Goal: Task Accomplishment & Management: Manage account settings

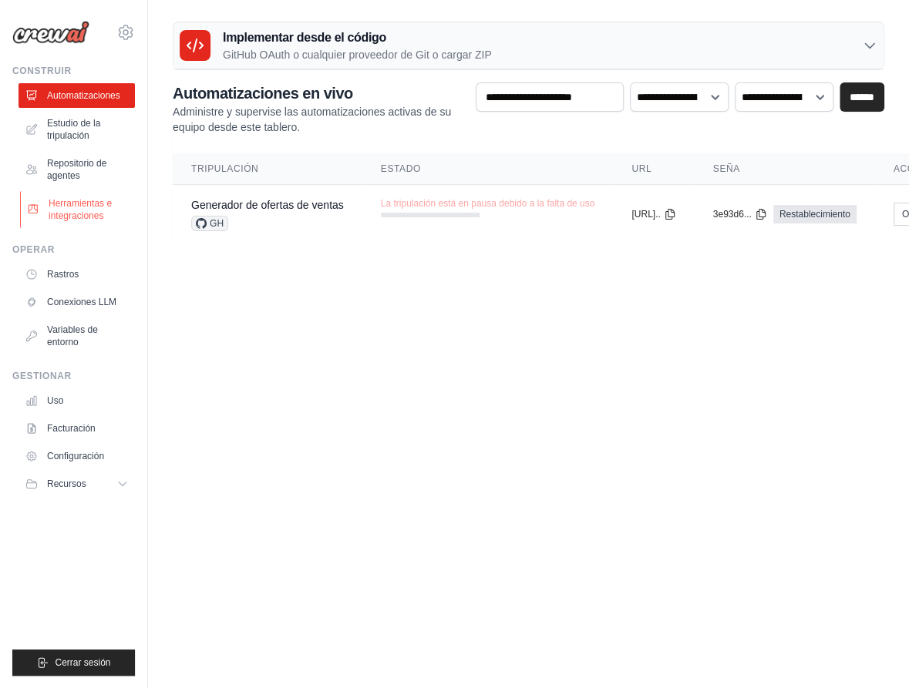
click at [69, 216] on font "Herramientas e integraciones" at bounding box center [90, 209] width 82 height 25
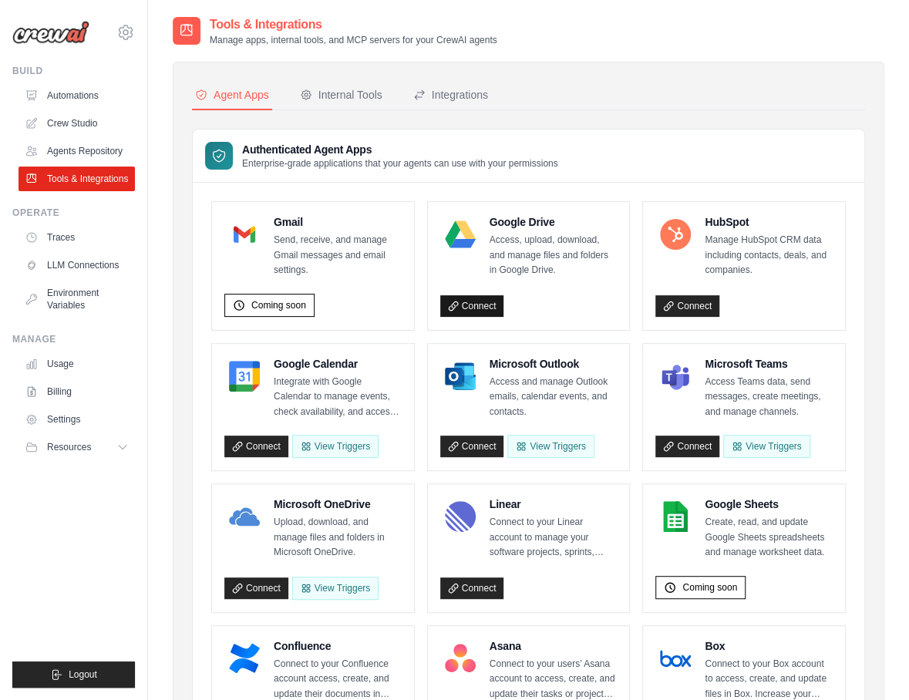
click at [480, 304] on link "Connect" at bounding box center [472, 306] width 64 height 22
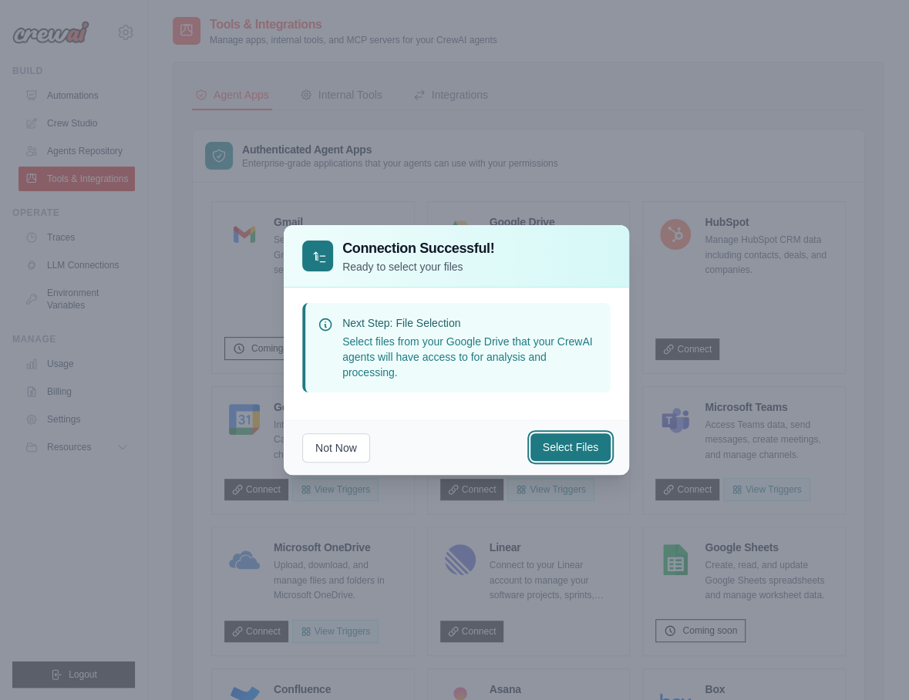
click at [576, 446] on button "Select Files" at bounding box center [570, 447] width 80 height 28
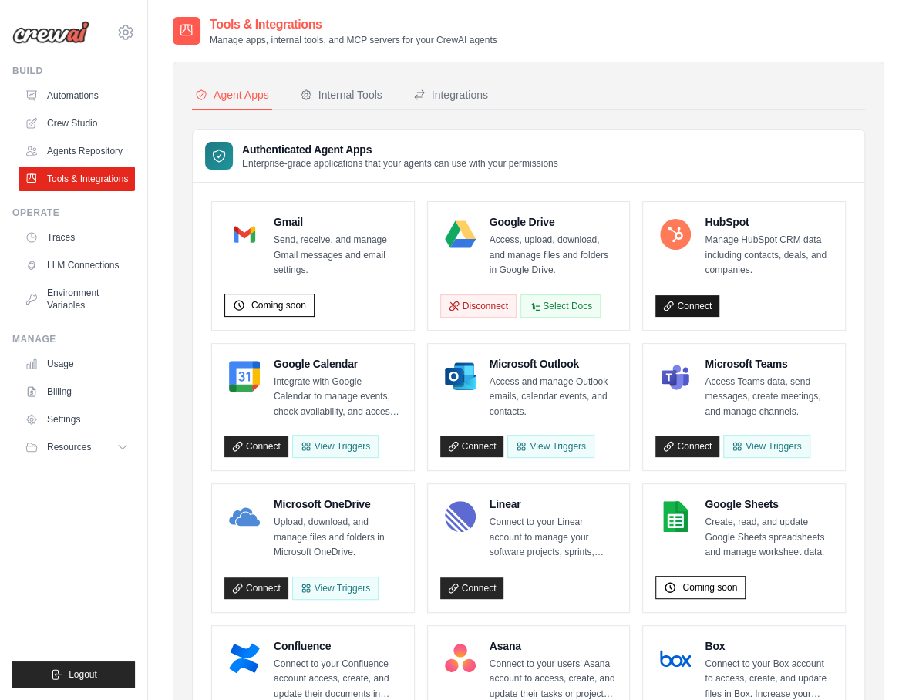
click at [691, 304] on link "Connect" at bounding box center [687, 306] width 64 height 22
click at [698, 304] on link "Connect" at bounding box center [687, 306] width 64 height 22
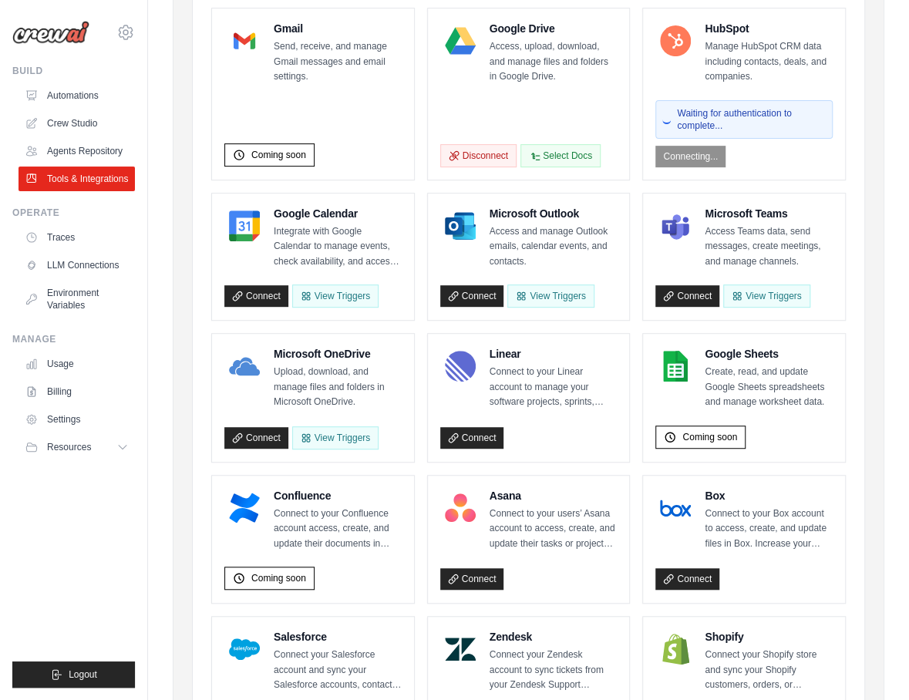
scroll to position [193, 0]
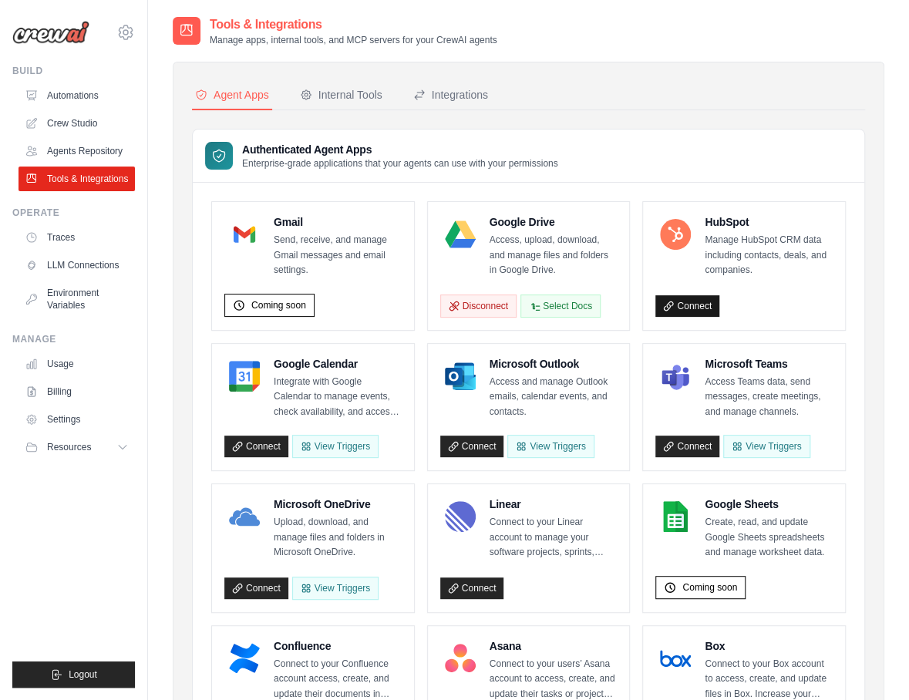
click at [683, 301] on link "Connect" at bounding box center [687, 306] width 64 height 22
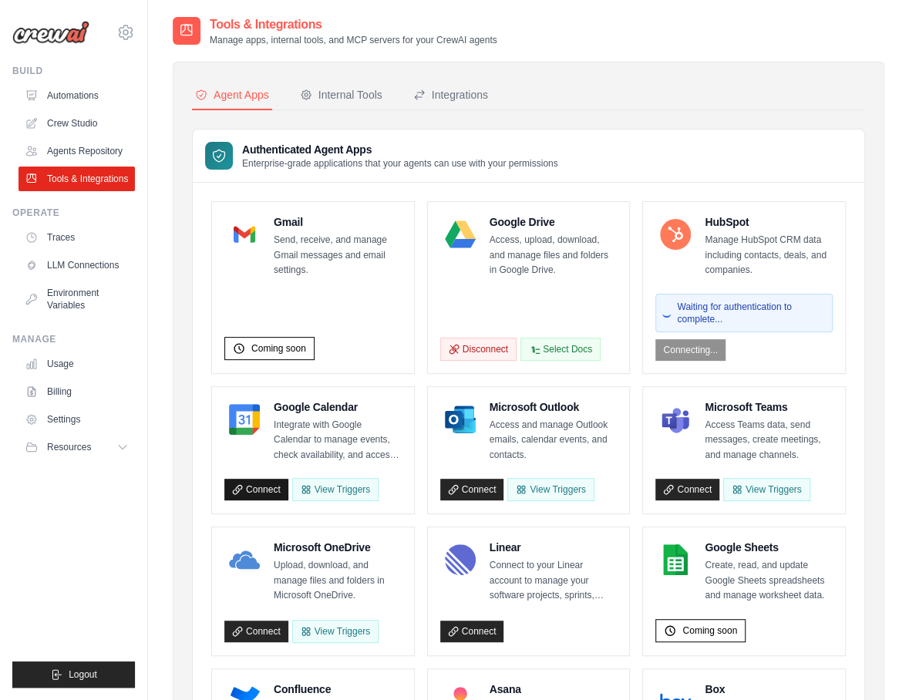
click at [237, 484] on icon at bounding box center [237, 489] width 11 height 11
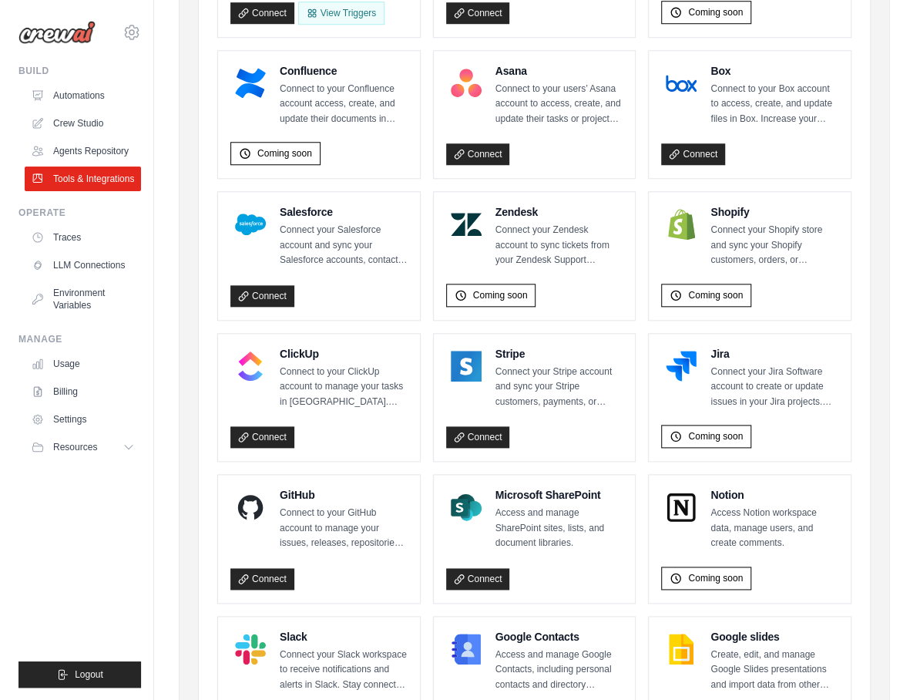
scroll to position [576, 0]
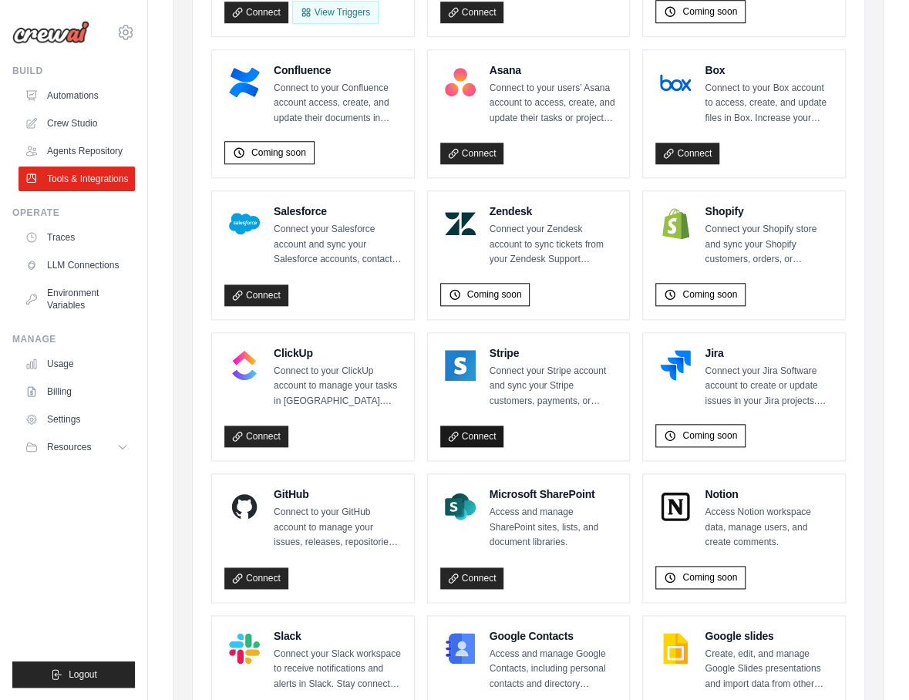
click at [472, 429] on link "Connect" at bounding box center [472, 436] width 64 height 22
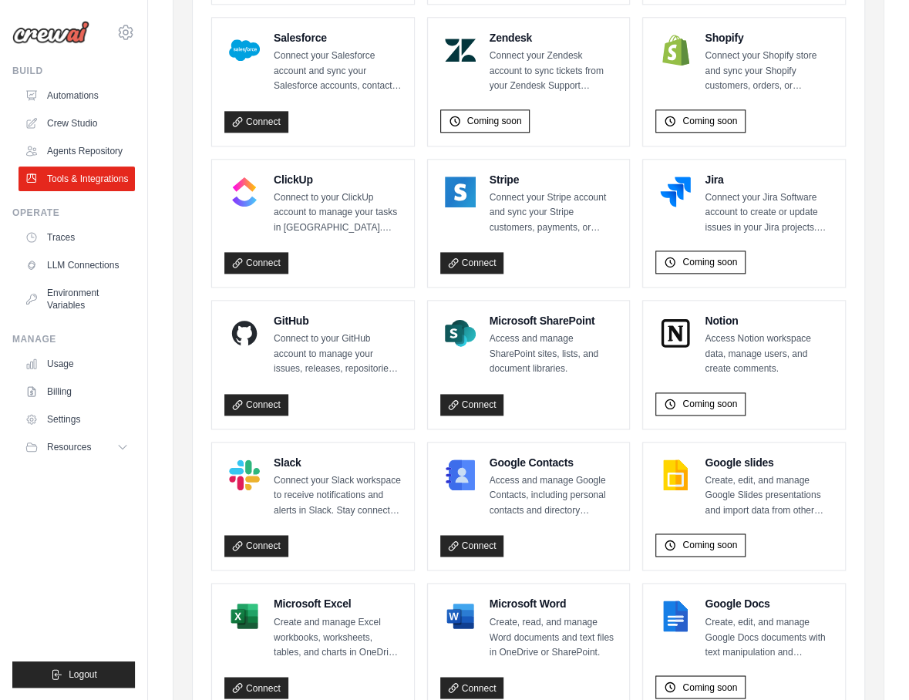
scroll to position [750, 0]
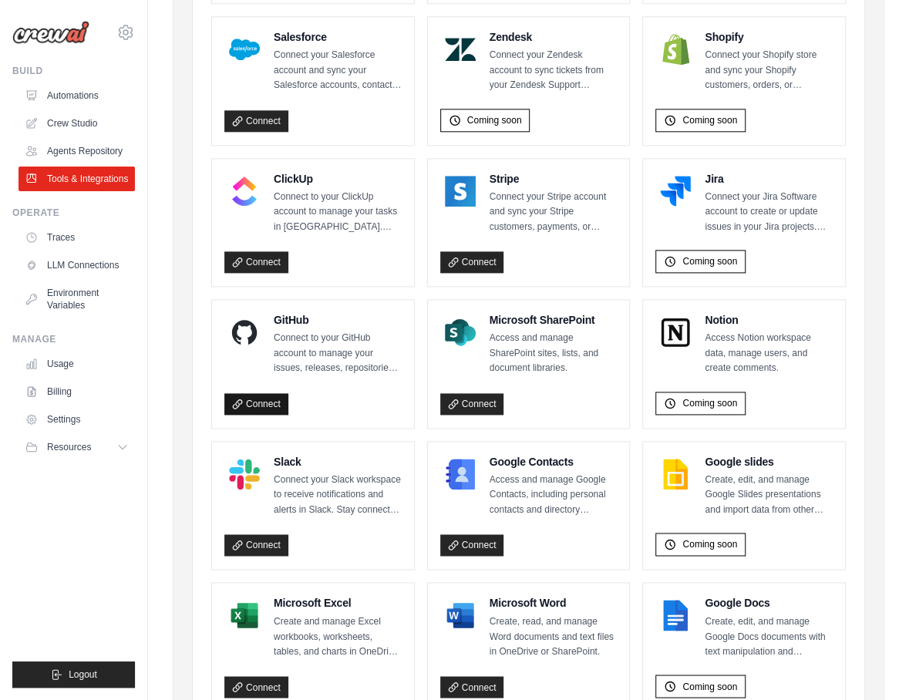
click at [260, 395] on link "Connect" at bounding box center [256, 404] width 64 height 22
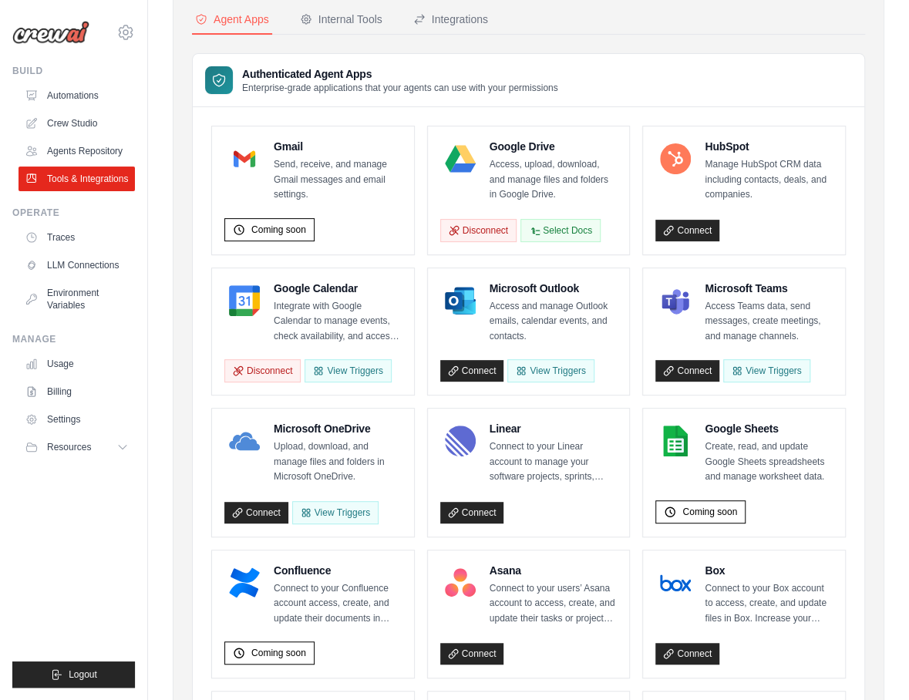
scroll to position [0, 0]
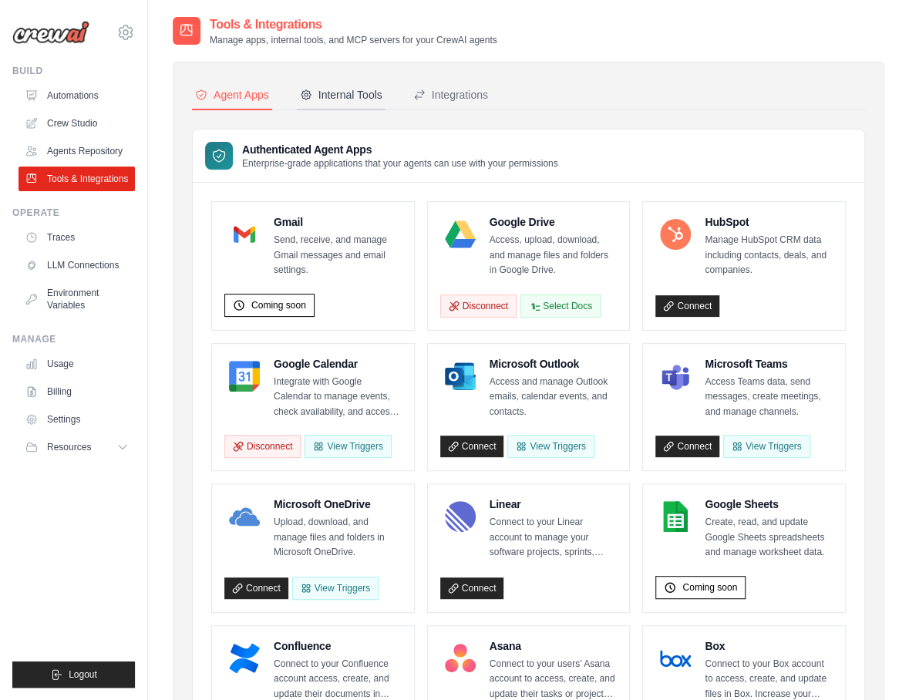
click at [342, 92] on div "Internal Tools" at bounding box center [341, 94] width 82 height 15
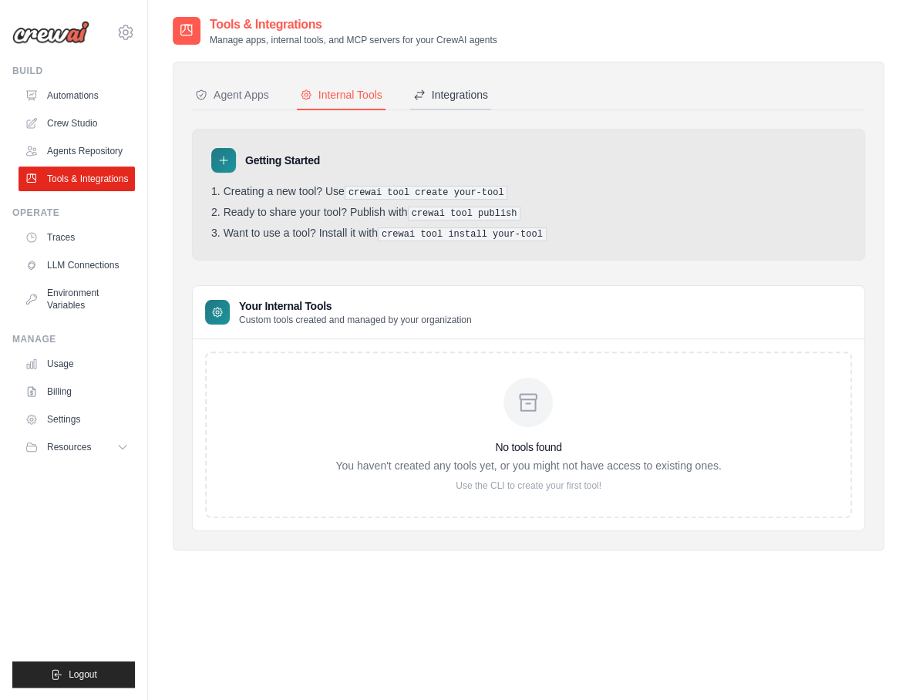
click at [458, 93] on div "Integrations" at bounding box center [450, 94] width 75 height 15
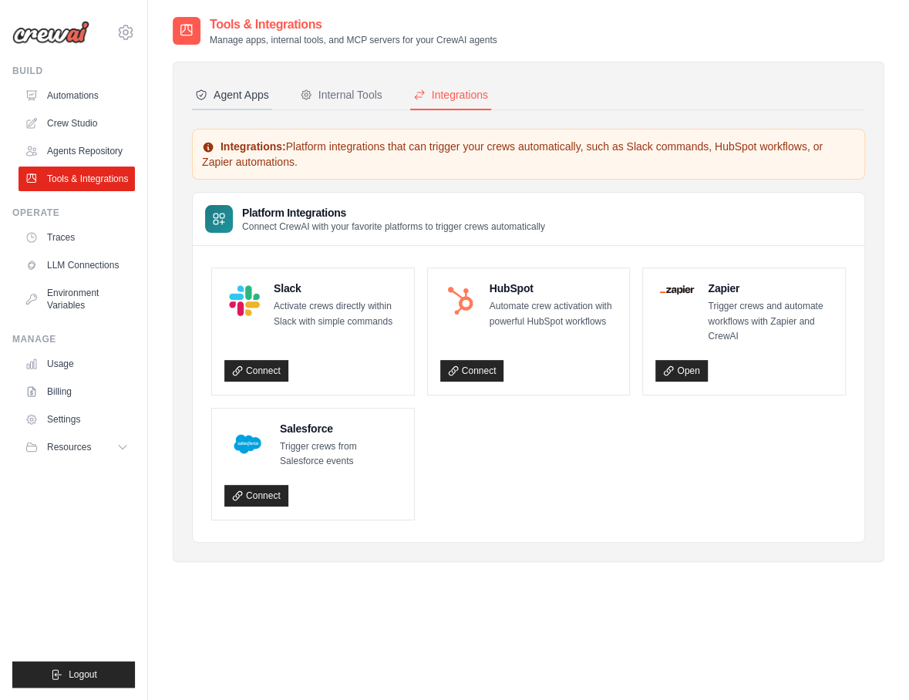
click at [214, 96] on div "Agent Apps" at bounding box center [232, 94] width 74 height 15
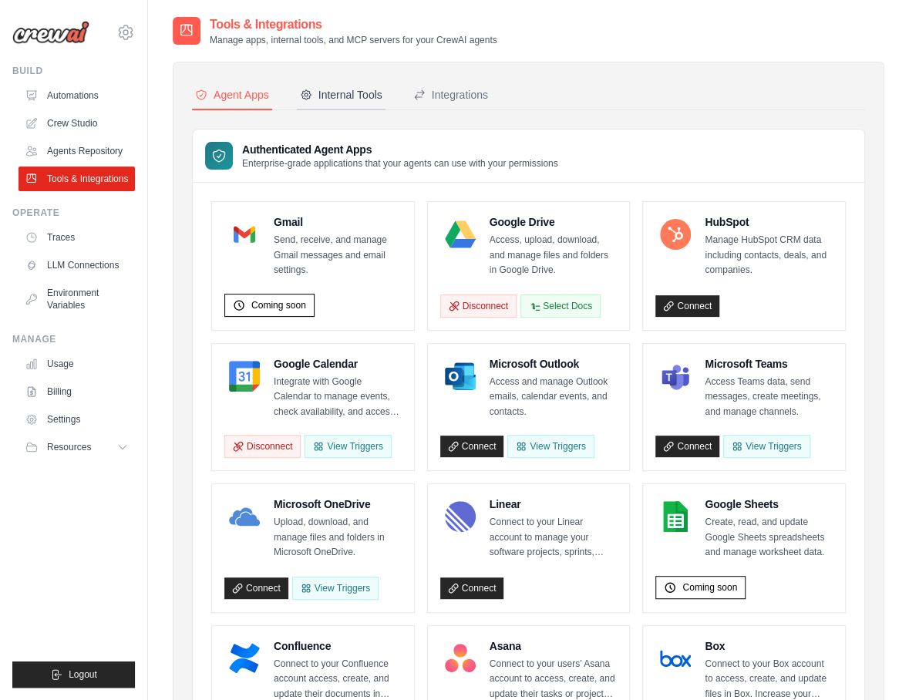
click at [326, 96] on div "Internal Tools" at bounding box center [341, 94] width 82 height 15
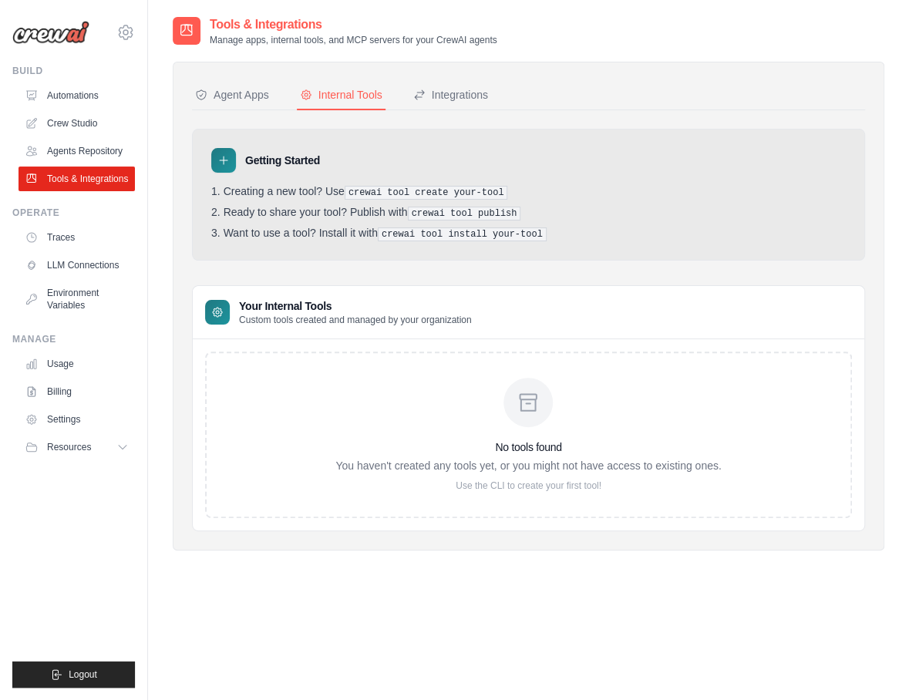
click at [224, 154] on icon at bounding box center [223, 160] width 12 height 12
click at [458, 90] on div "Integrations" at bounding box center [450, 94] width 75 height 15
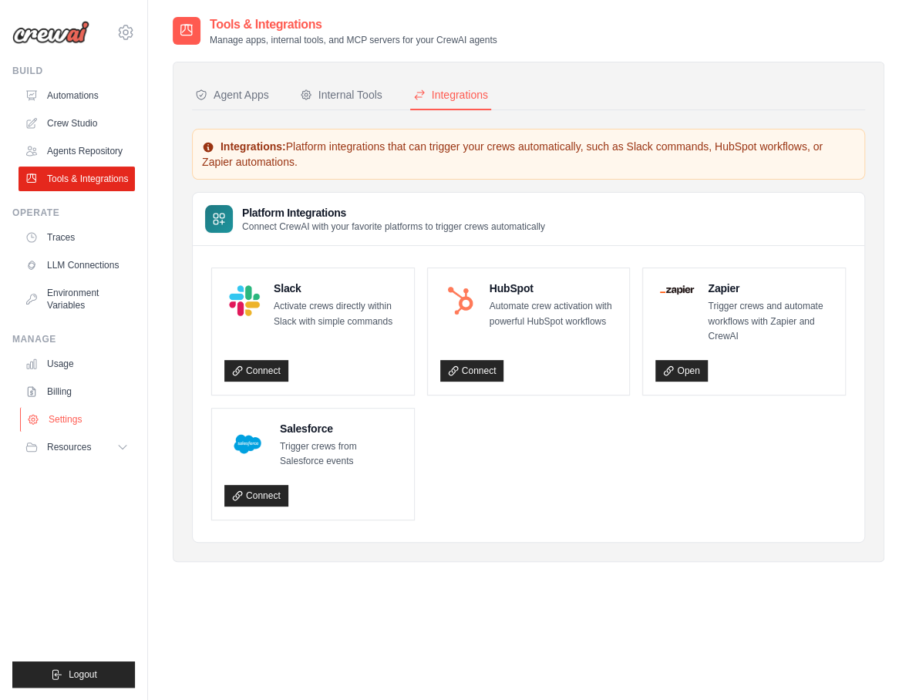
click at [45, 418] on link "Settings" at bounding box center [78, 419] width 116 height 25
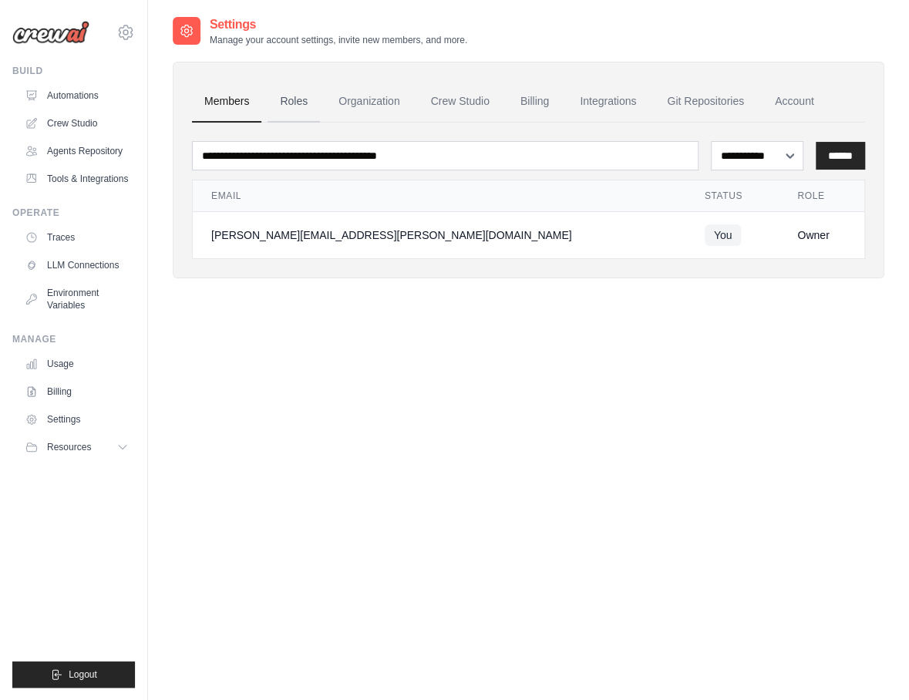
click at [287, 101] on link "Roles" at bounding box center [293, 102] width 52 height 42
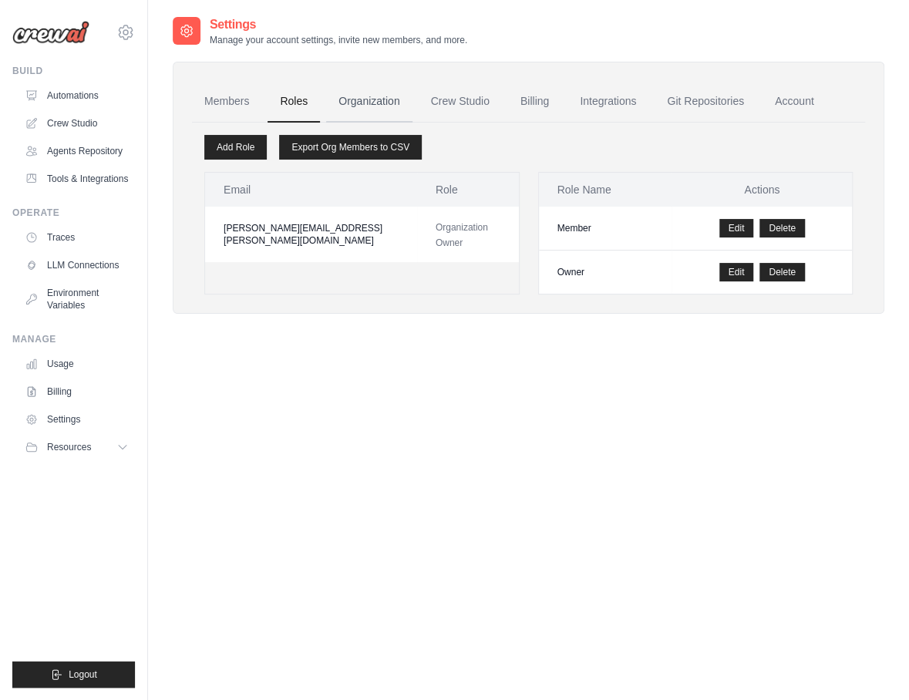
click at [373, 101] on link "Organization" at bounding box center [369, 102] width 86 height 42
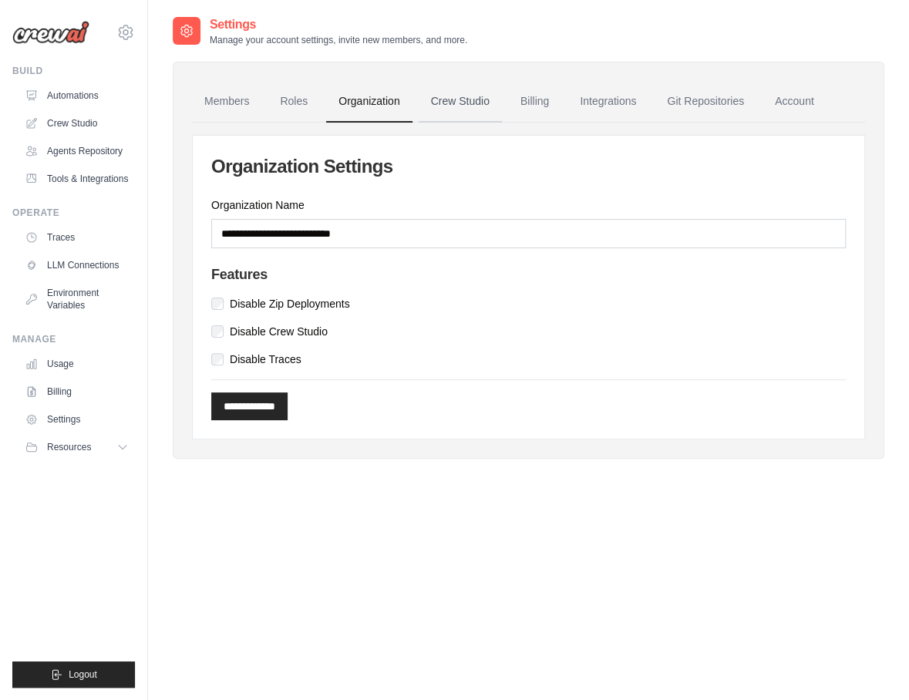
click at [455, 101] on link "Crew Studio" at bounding box center [459, 102] width 83 height 42
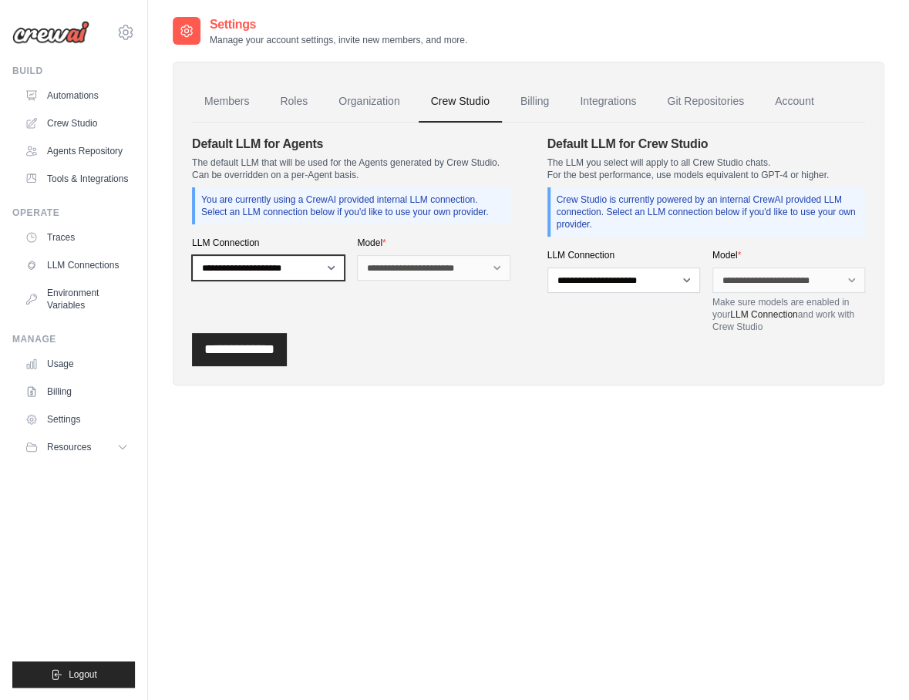
click at [329, 264] on select "**********" at bounding box center [268, 267] width 153 height 25
select select "******"
click at [192, 255] on select "**********" at bounding box center [268, 267] width 153 height 25
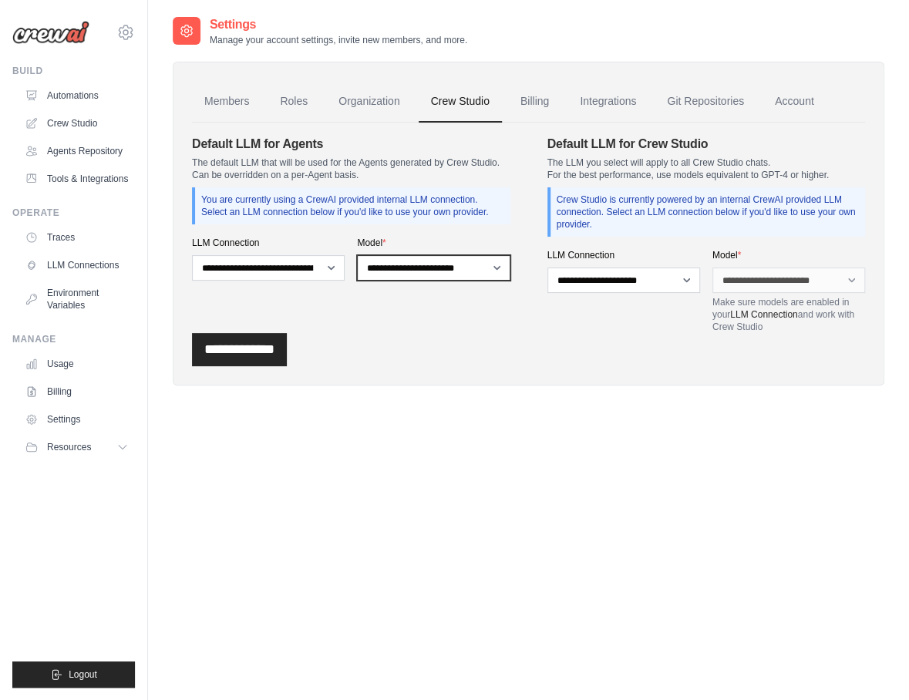
click at [489, 269] on select "**********" at bounding box center [433, 267] width 153 height 25
select select "******"
click at [357, 255] on select "**********" at bounding box center [433, 267] width 153 height 25
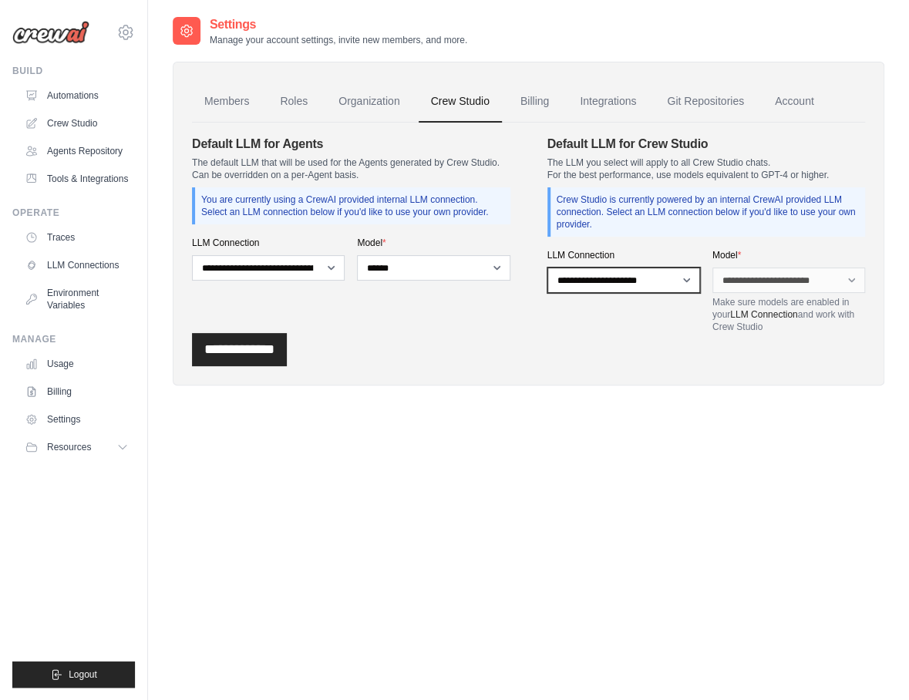
click at [667, 281] on select "**********" at bounding box center [623, 279] width 153 height 25
select select "******"
click at [547, 267] on select "**********" at bounding box center [623, 279] width 153 height 25
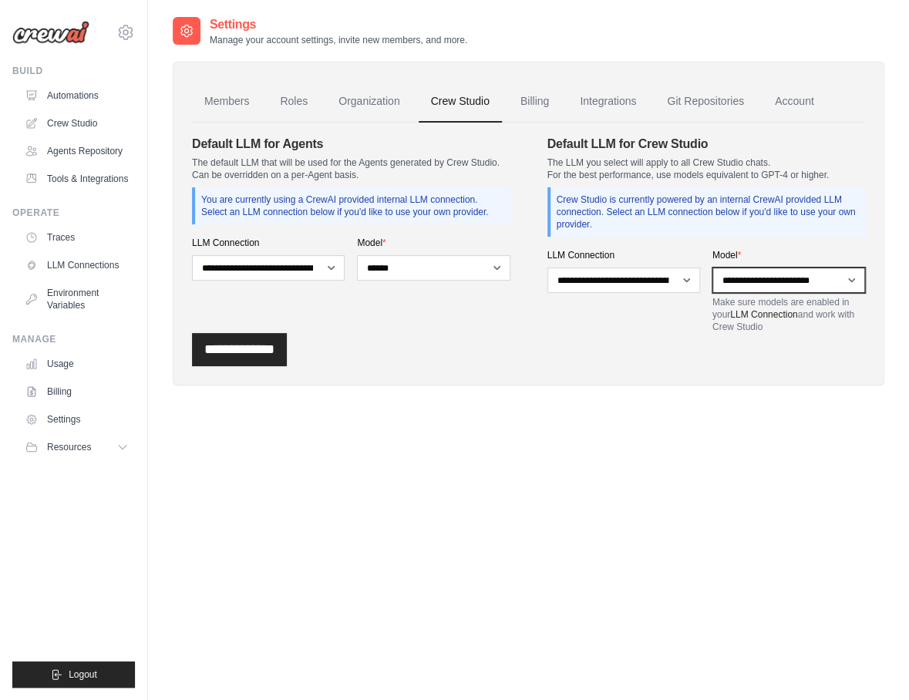
click at [774, 280] on select "**********" at bounding box center [788, 279] width 153 height 25
select select "******"
click at [712, 267] on select "**********" at bounding box center [788, 279] width 153 height 25
click at [254, 355] on input "**********" at bounding box center [239, 349] width 95 height 33
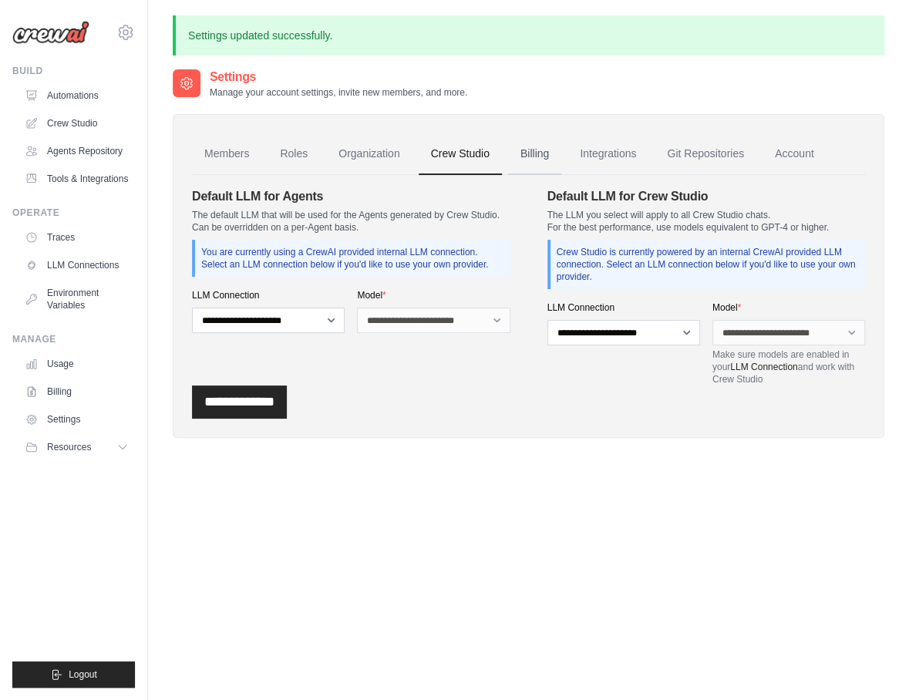
click at [526, 151] on link "Billing" at bounding box center [534, 154] width 53 height 42
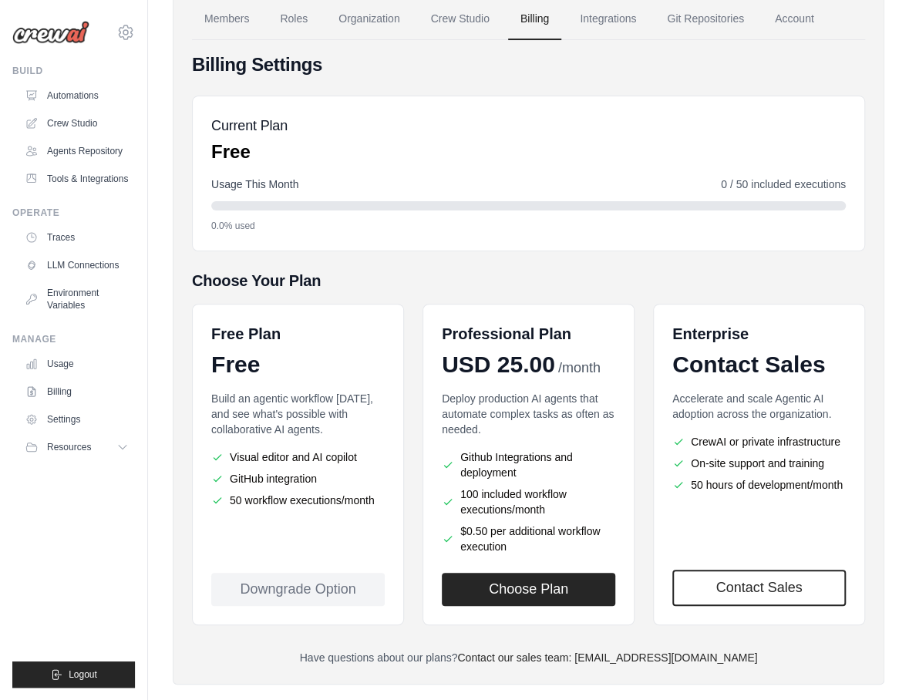
scroll to position [83, 0]
click at [691, 14] on link "Git Repositories" at bounding box center [705, 19] width 102 height 42
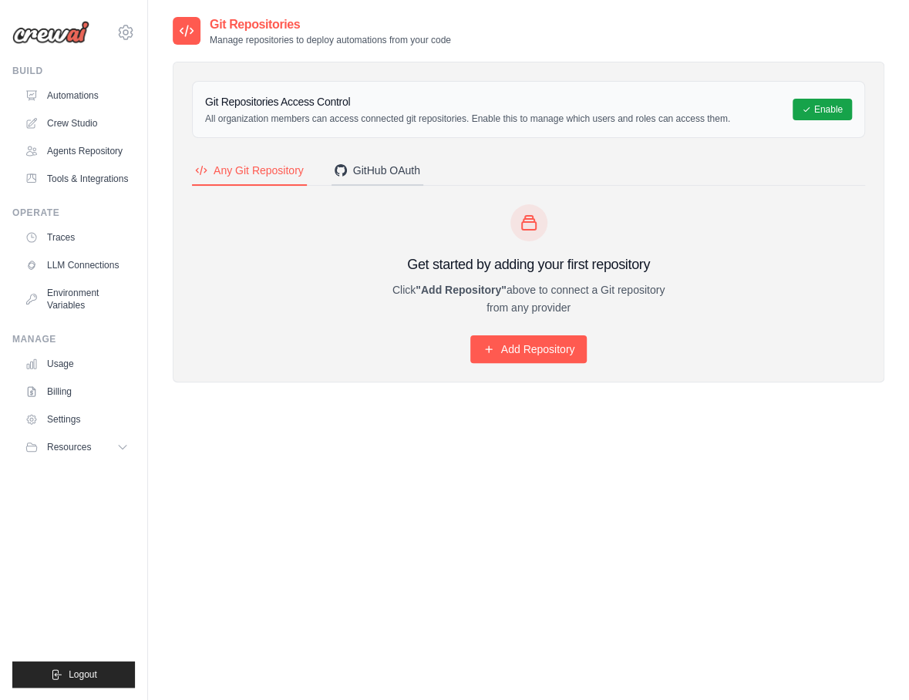
click at [379, 180] on button "GitHub OAuth" at bounding box center [377, 170] width 92 height 29
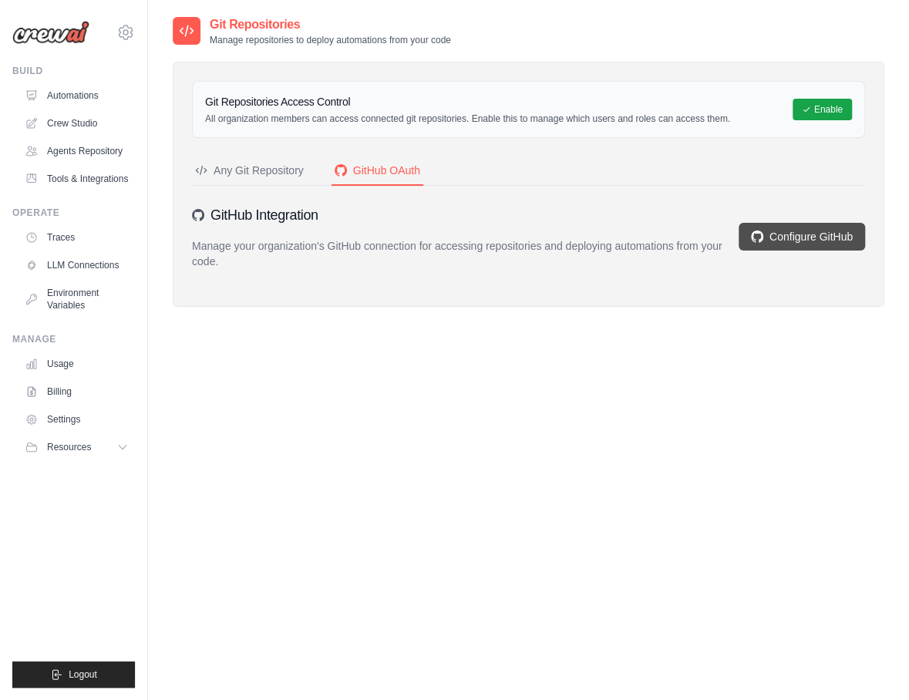
click at [805, 239] on link "Configure GitHub" at bounding box center [801, 237] width 126 height 28
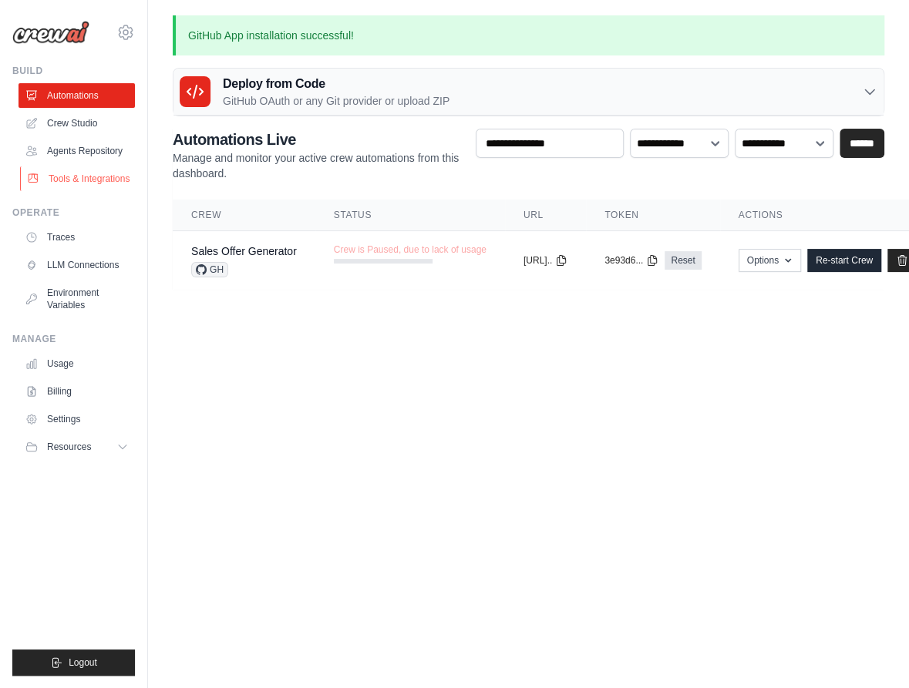
click at [58, 179] on link "Tools & Integrations" at bounding box center [78, 178] width 116 height 25
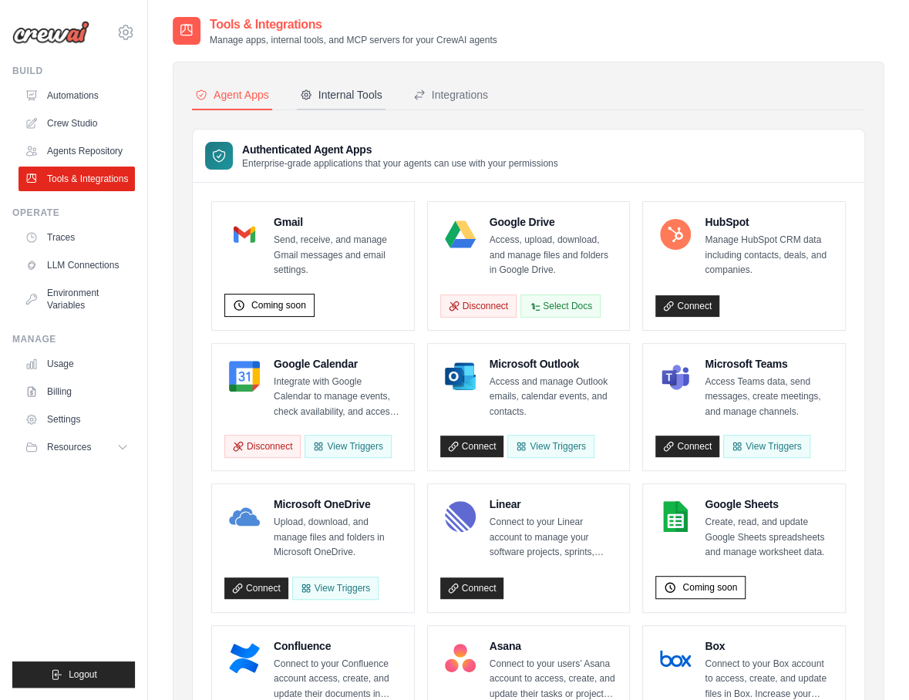
click at [339, 93] on div "Internal Tools" at bounding box center [341, 94] width 82 height 15
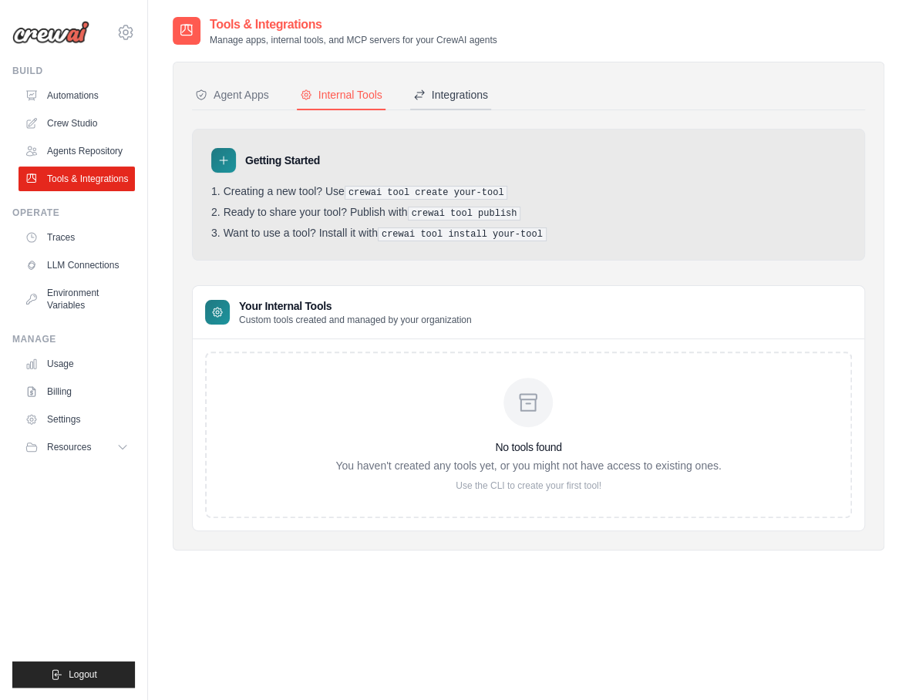
click at [465, 95] on div "Integrations" at bounding box center [450, 94] width 75 height 15
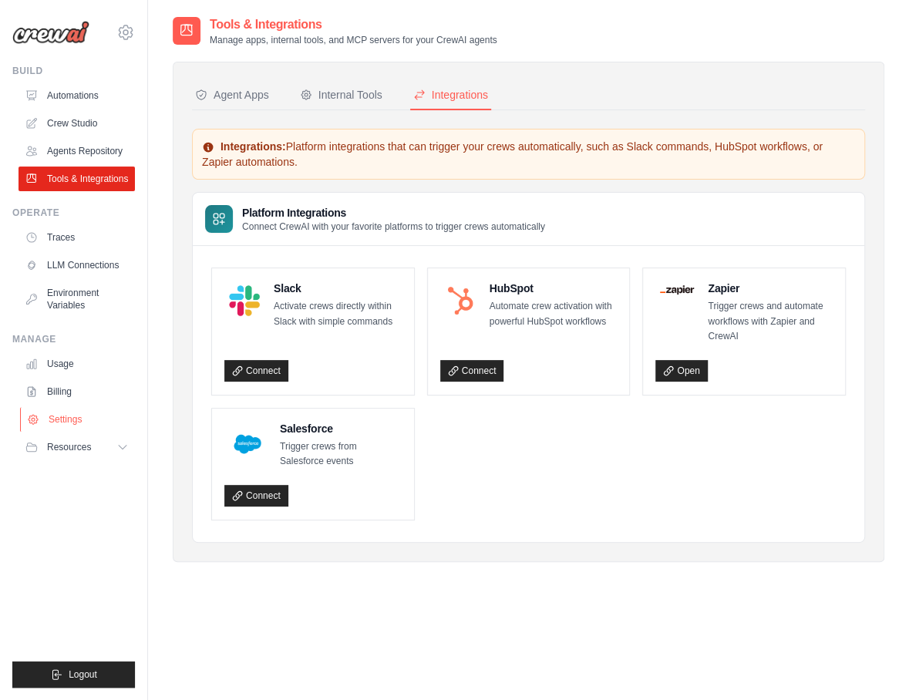
click at [62, 417] on link "Settings" at bounding box center [78, 419] width 116 height 25
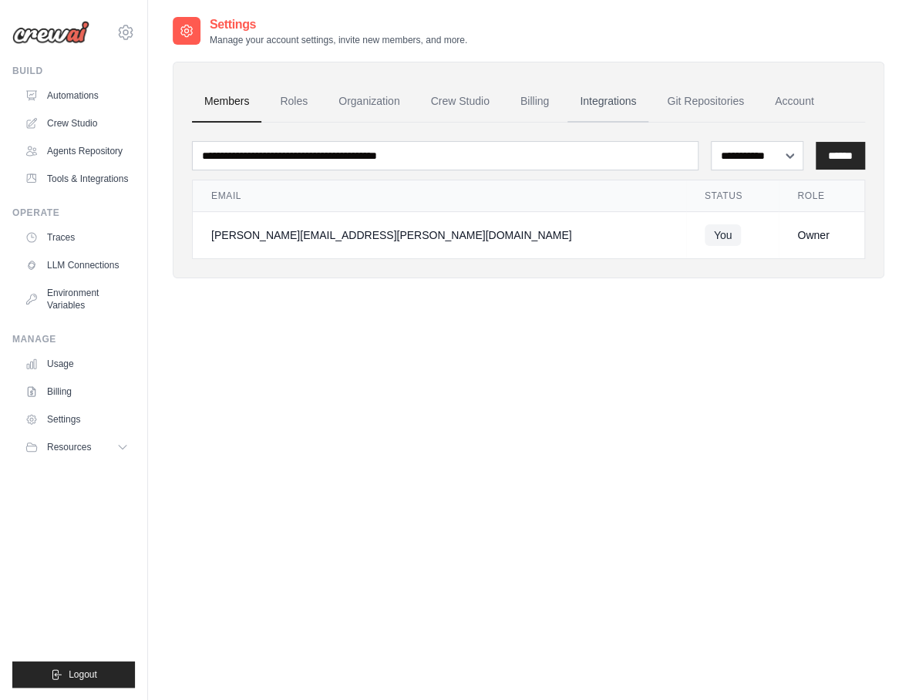
click at [600, 103] on link "Integrations" at bounding box center [607, 102] width 81 height 42
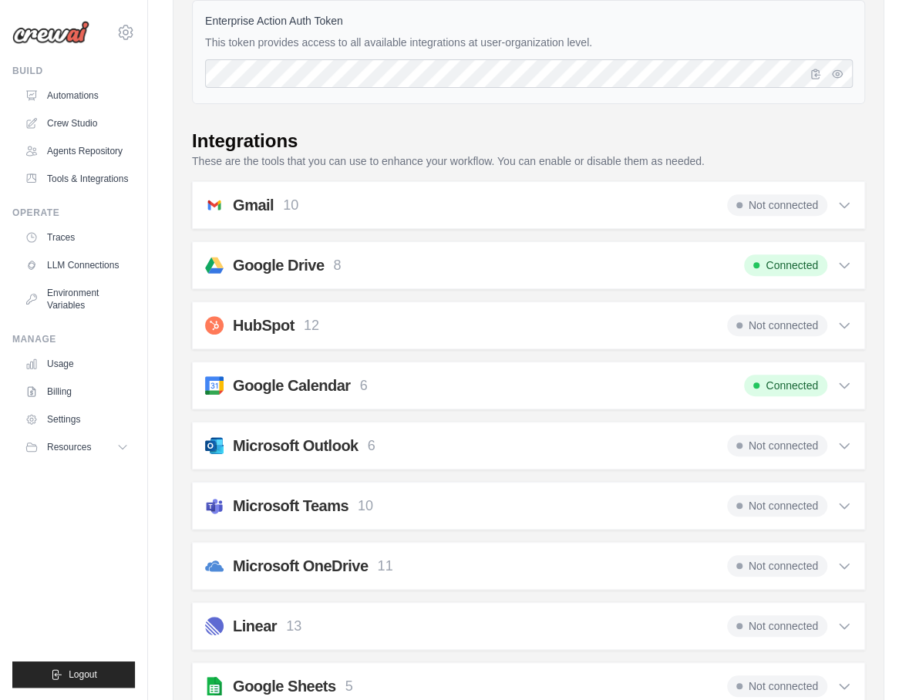
scroll to position [154, 0]
click at [845, 205] on icon at bounding box center [843, 205] width 9 height 5
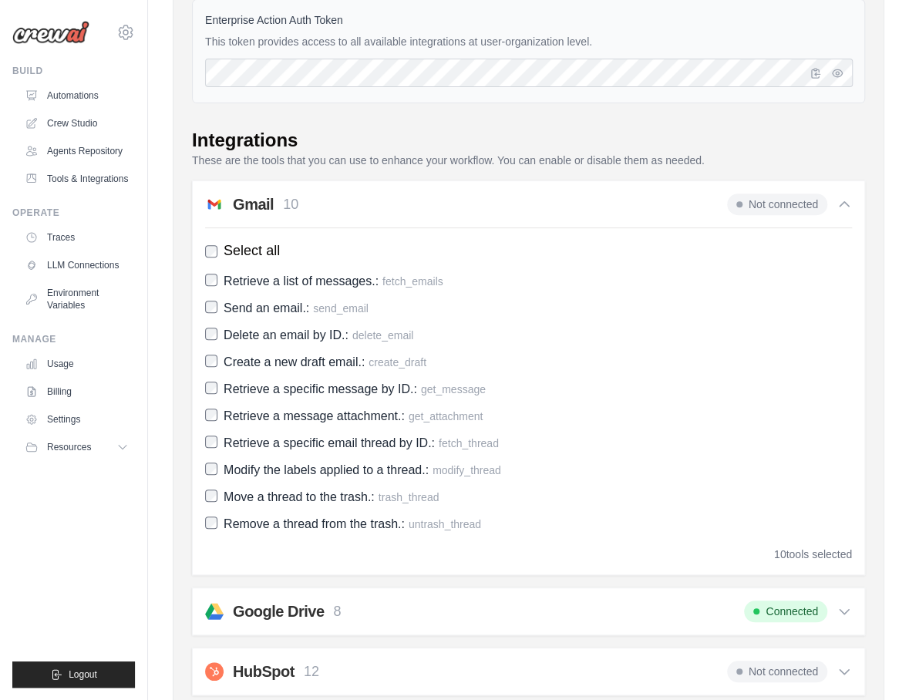
click at [845, 205] on icon at bounding box center [843, 204] width 15 height 15
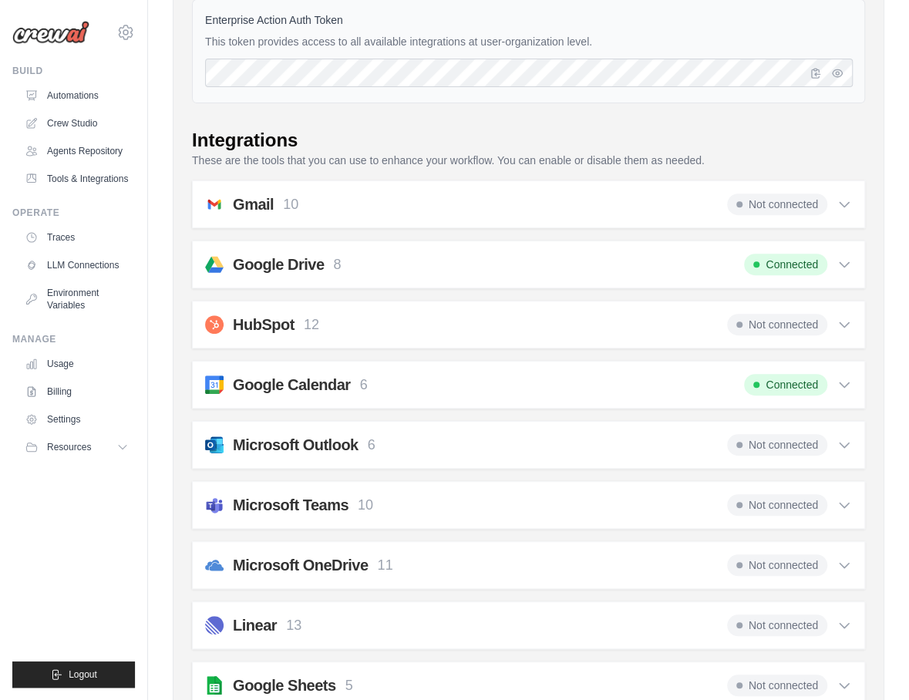
click at [775, 204] on span "Not connected" at bounding box center [777, 204] width 100 height 22
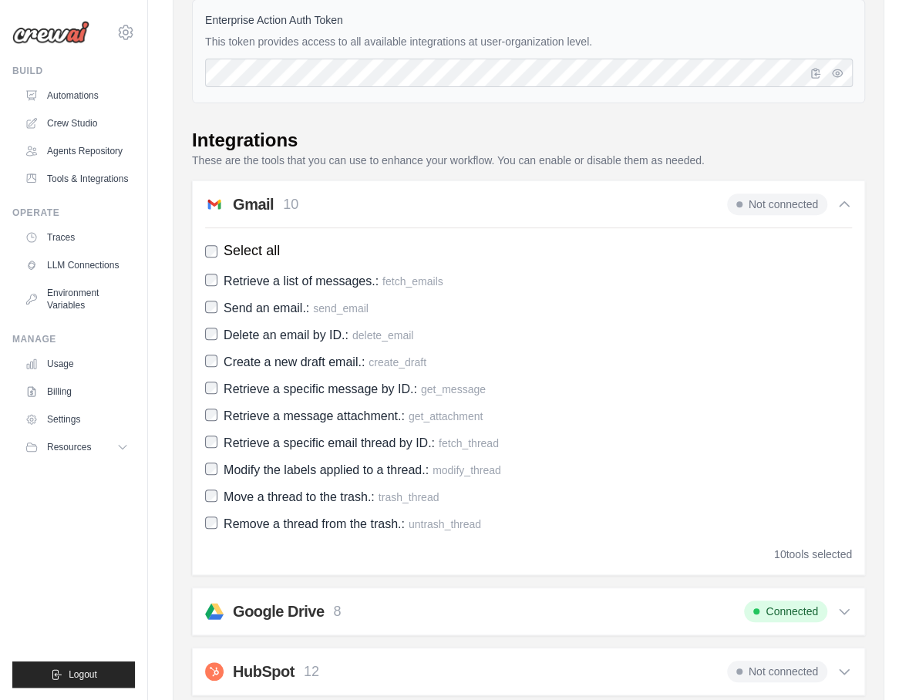
click at [775, 204] on span "Not connected" at bounding box center [777, 204] width 100 height 22
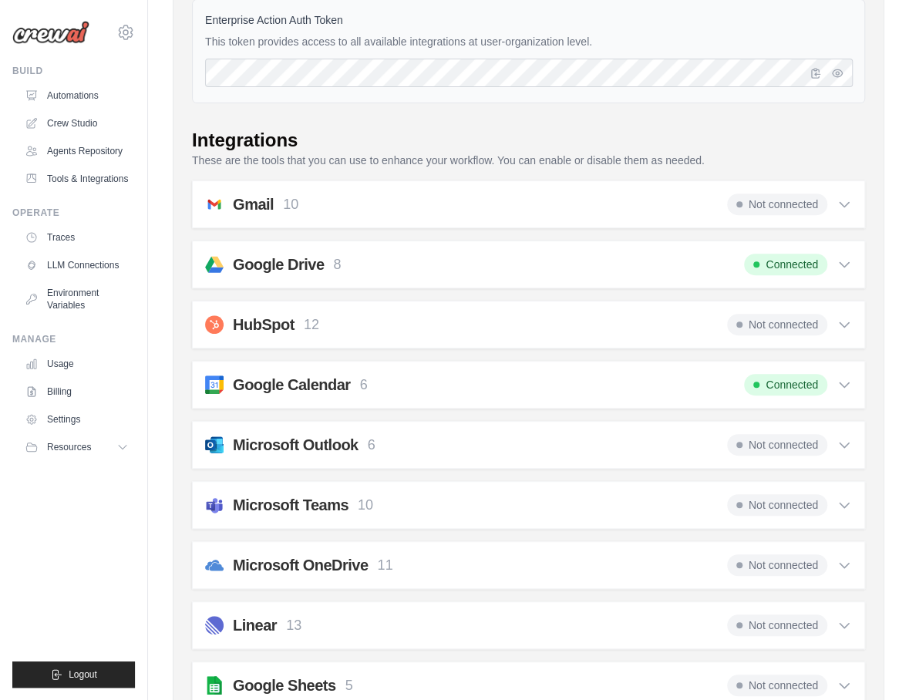
click at [694, 264] on div "Google Drive 8 Connected" at bounding box center [528, 265] width 647 height 22
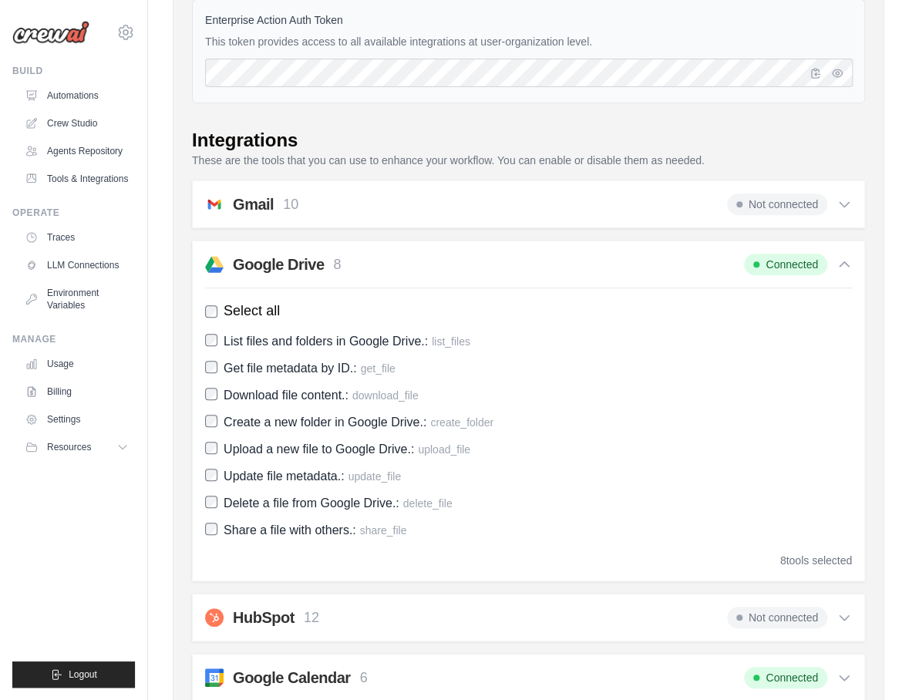
click at [694, 264] on div "Google Drive 8 Connected" at bounding box center [528, 265] width 647 height 22
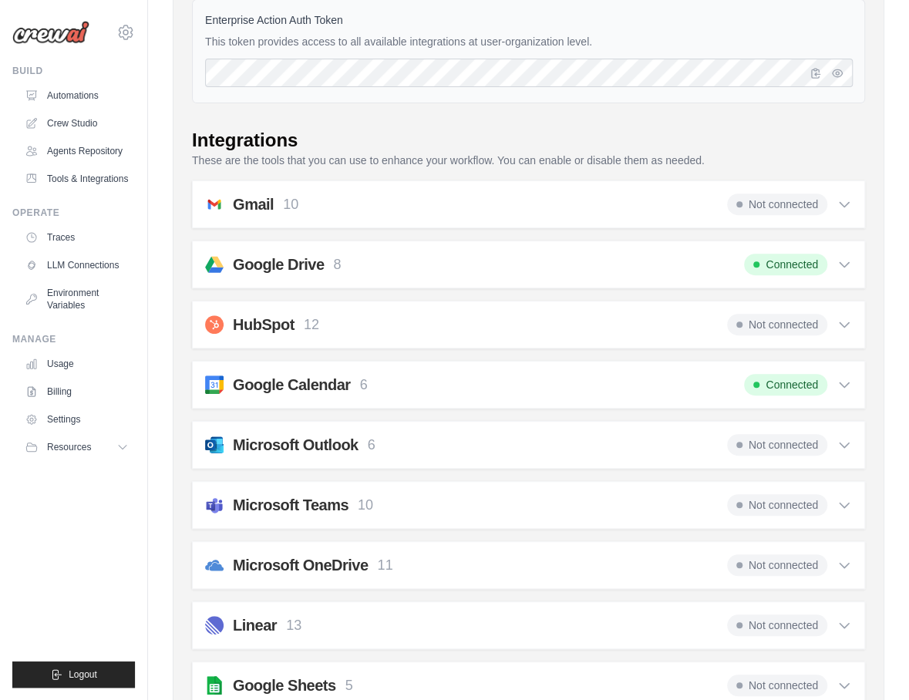
click at [646, 327] on div "HubSpot 12 Not connected" at bounding box center [528, 325] width 647 height 22
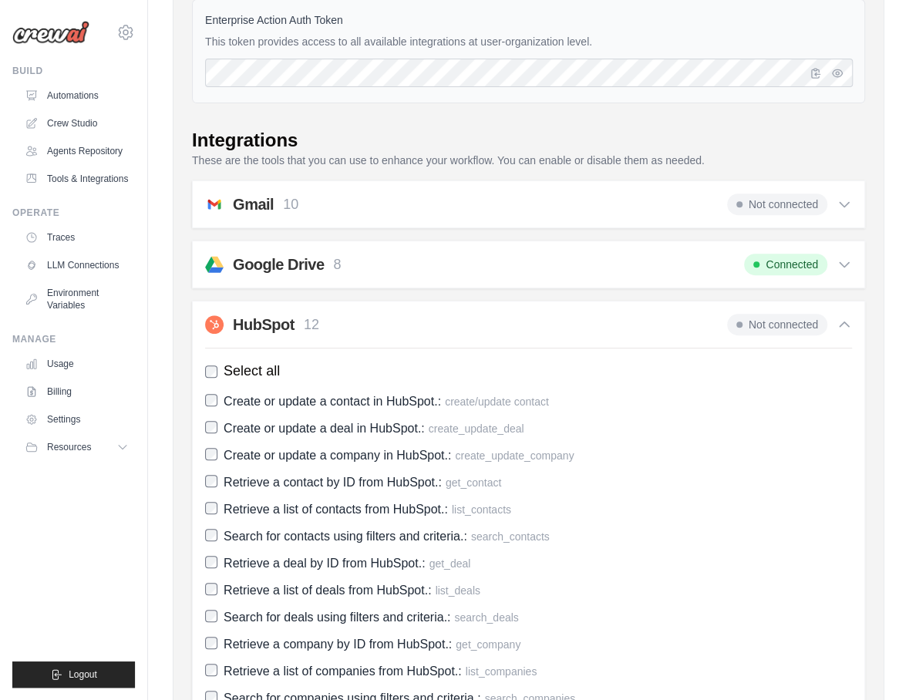
click at [643, 321] on div "HubSpot 12 Not connected" at bounding box center [528, 325] width 647 height 22
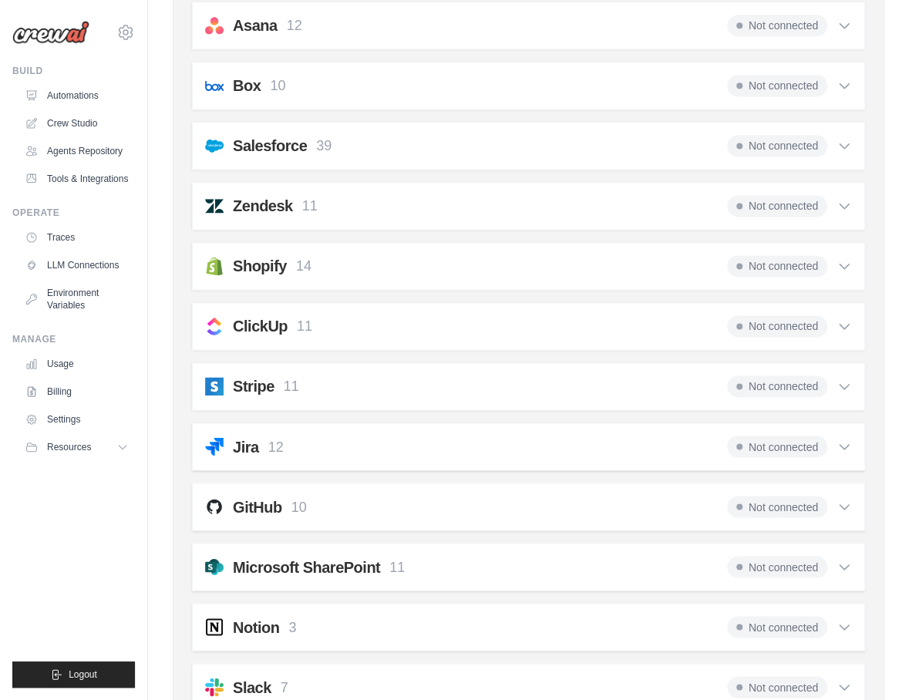
scroll to position [935, 0]
click at [566, 378] on div "Stripe 11 Not connected" at bounding box center [528, 386] width 647 height 22
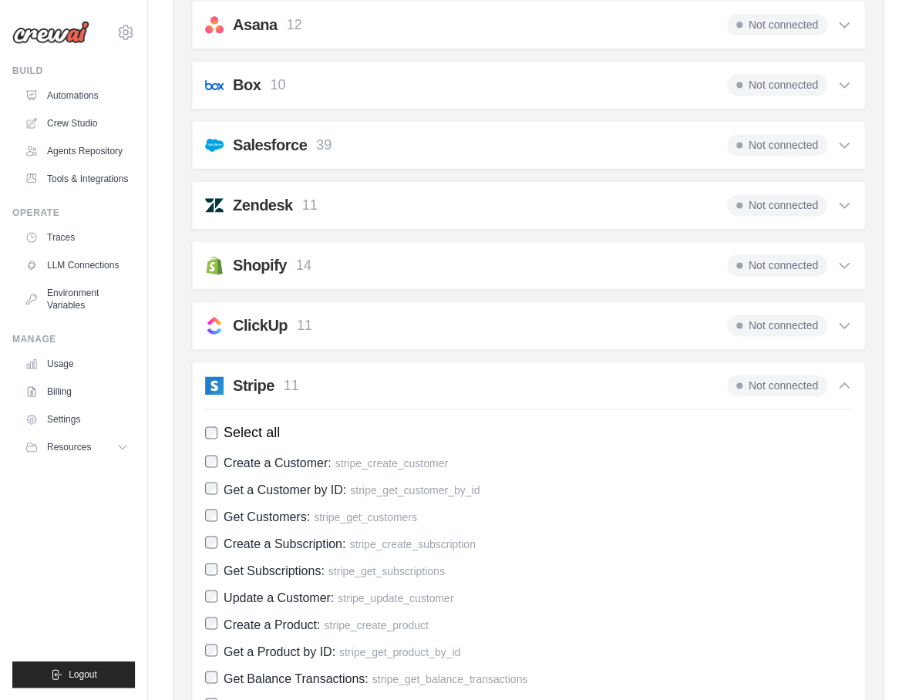
click at [566, 378] on div "Stripe 11 Not connected" at bounding box center [528, 386] width 647 height 22
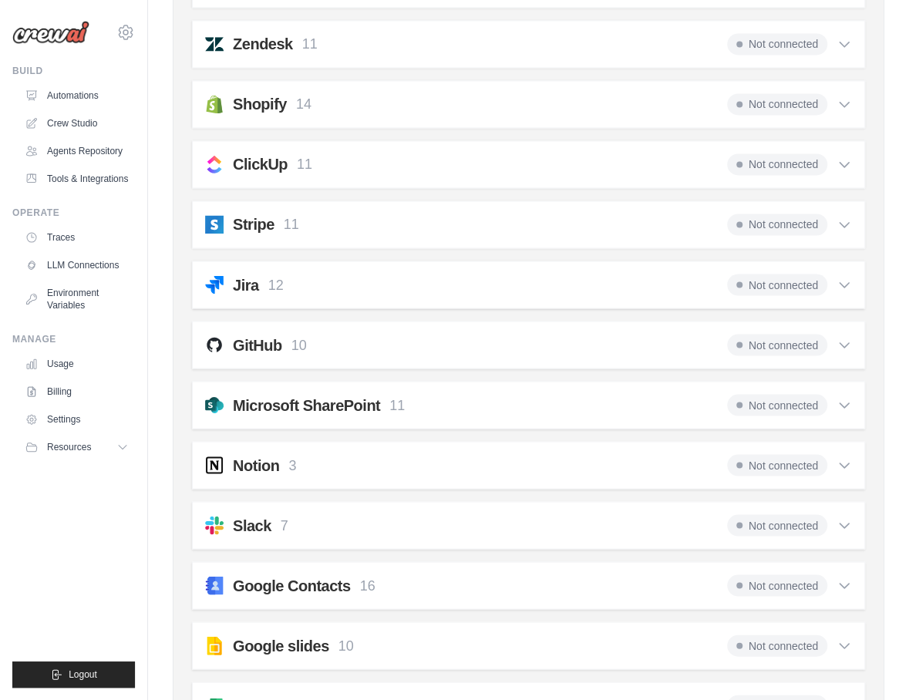
scroll to position [1097, 0]
click at [620, 333] on div "GitHub 10 Not connected" at bounding box center [528, 344] width 647 height 22
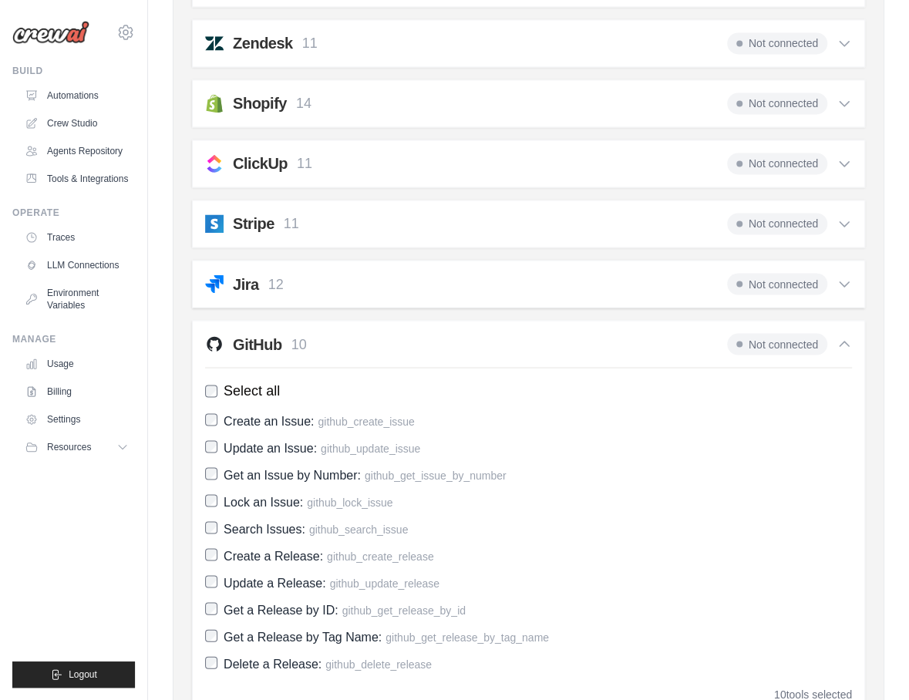
click at [620, 333] on div "GitHub 10 Not connected" at bounding box center [528, 344] width 647 height 22
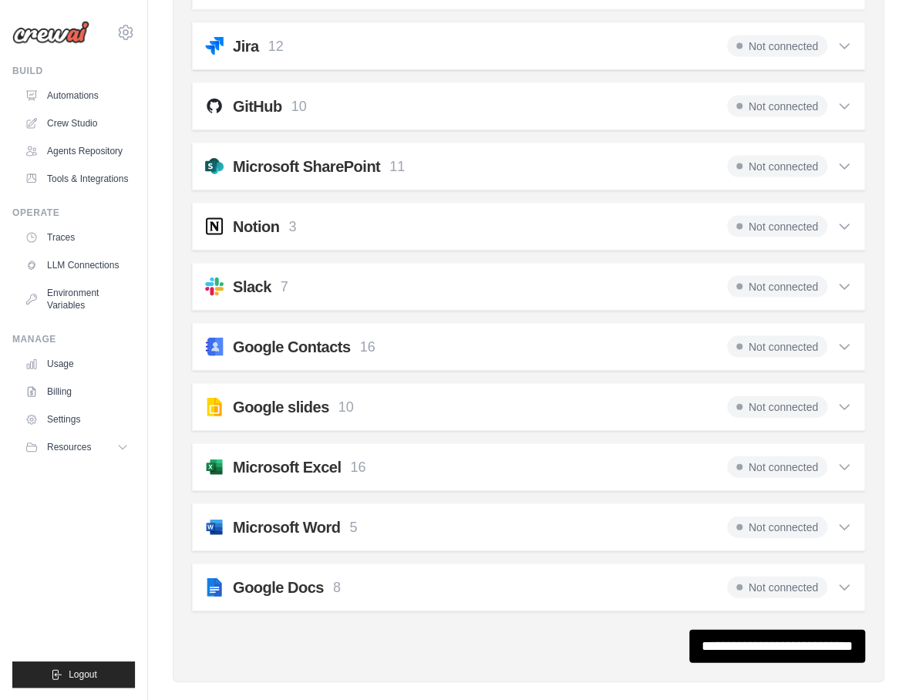
scroll to position [1336, 0]
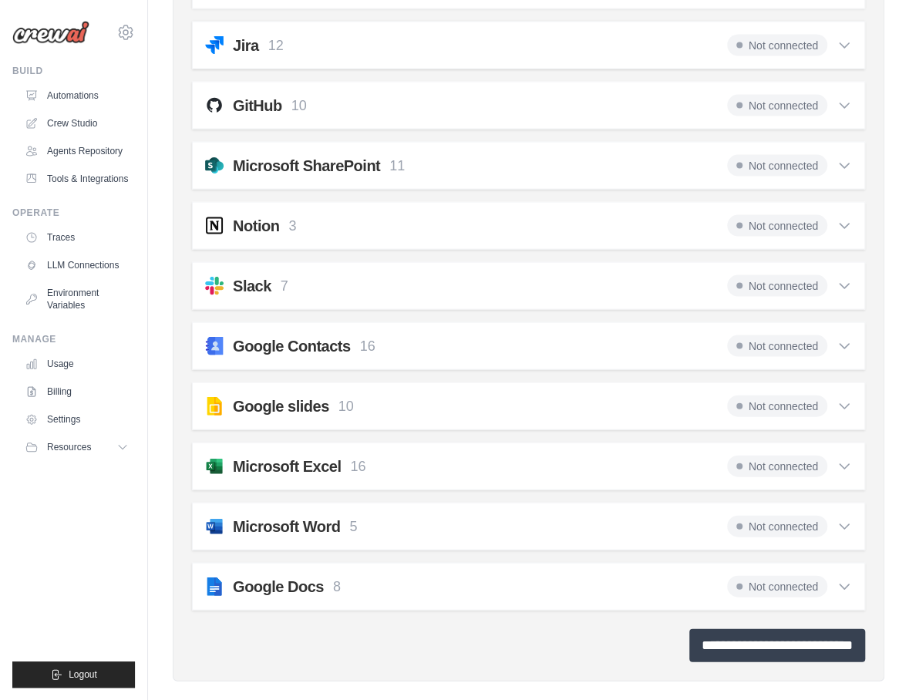
click at [719, 628] on input "**********" at bounding box center [777, 644] width 176 height 33
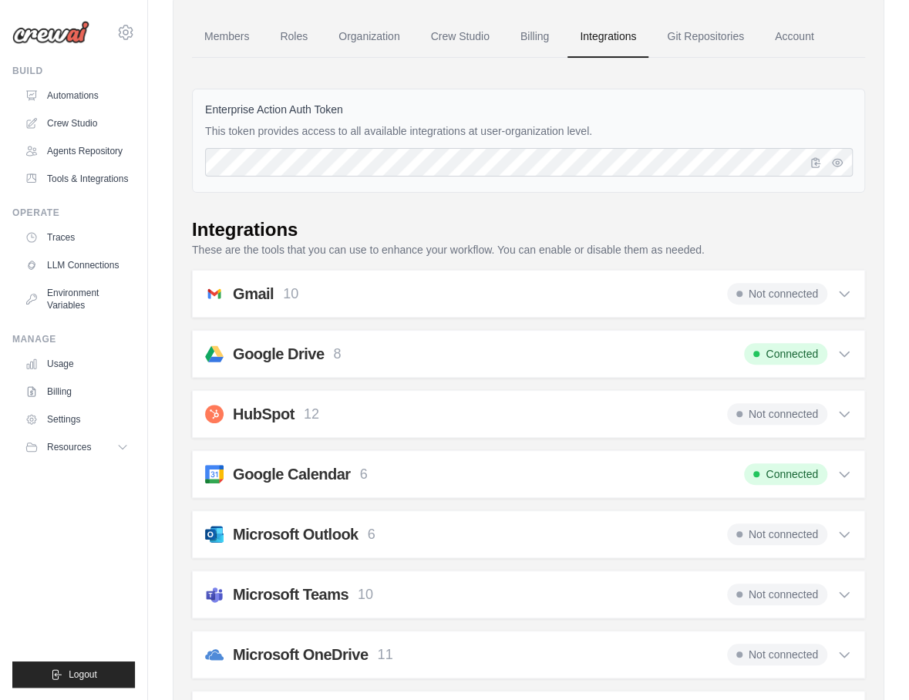
scroll to position [0, 0]
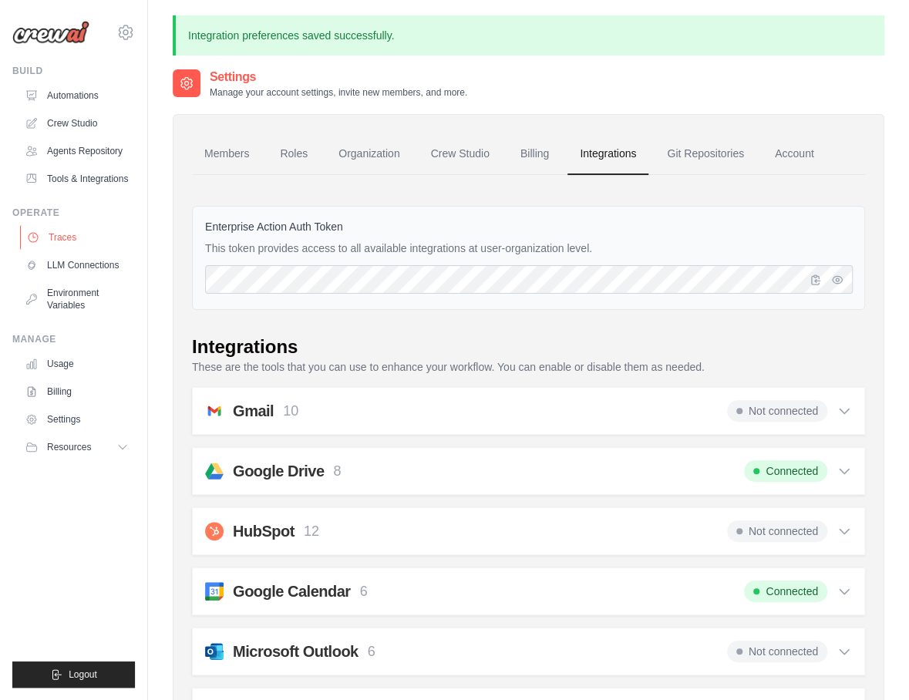
click at [57, 235] on link "Traces" at bounding box center [78, 237] width 116 height 25
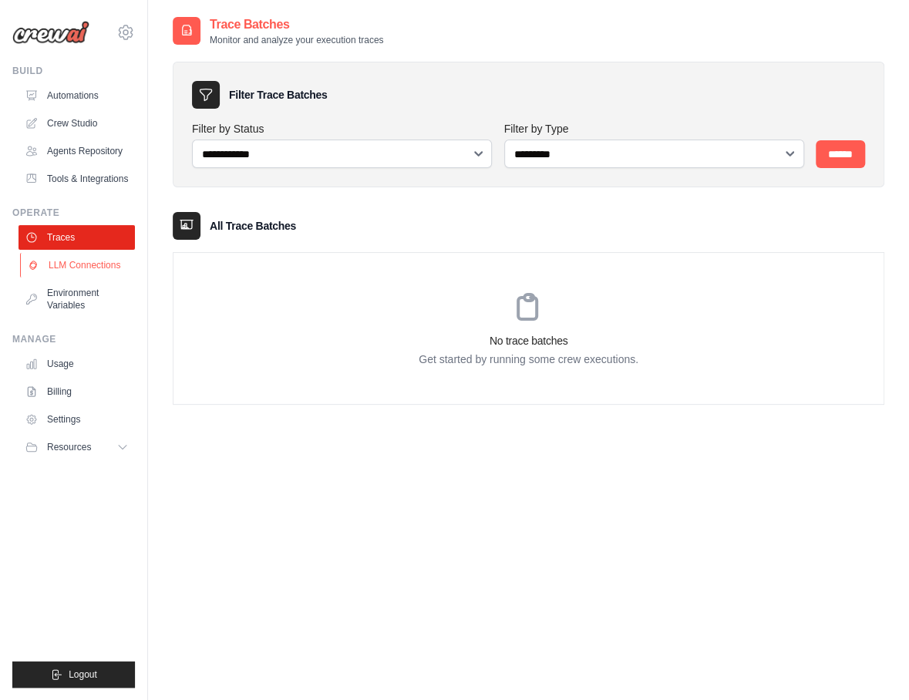
click at [69, 269] on link "LLM Connections" at bounding box center [78, 265] width 116 height 25
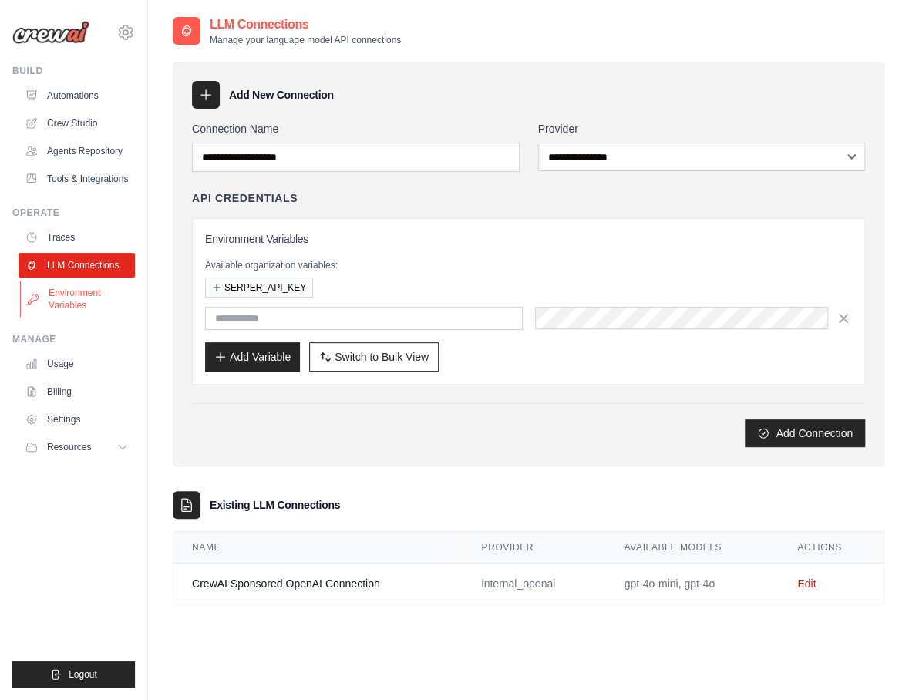
click at [68, 297] on link "Environment Variables" at bounding box center [78, 299] width 116 height 37
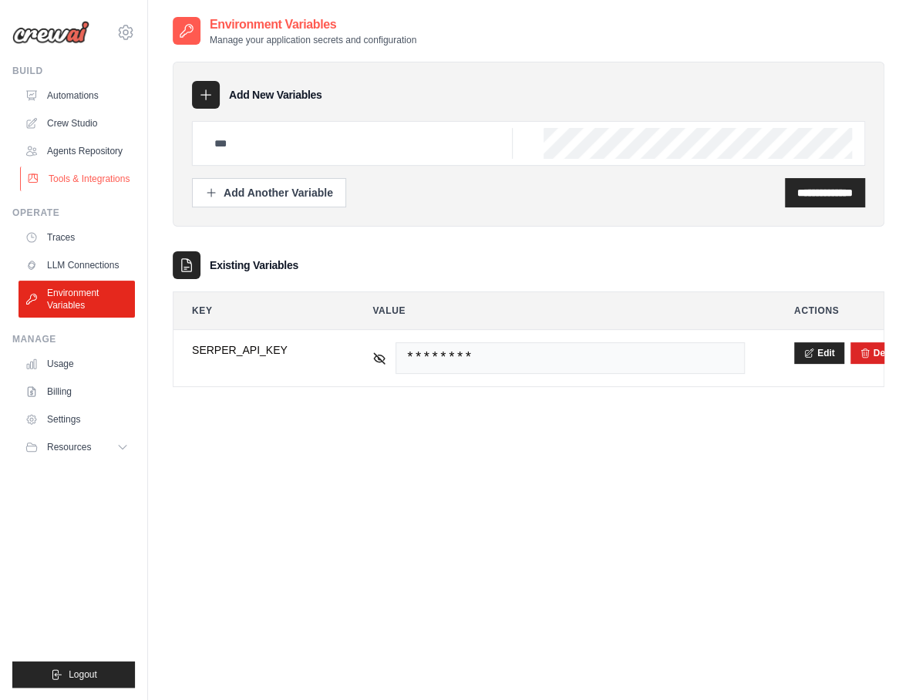
click at [85, 176] on link "Tools & Integrations" at bounding box center [78, 178] width 116 height 25
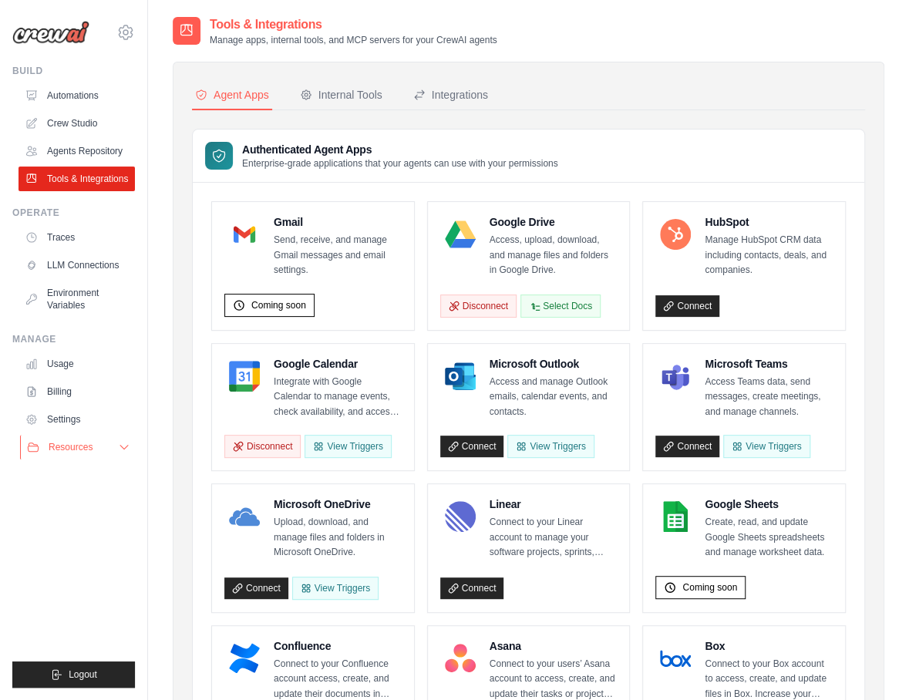
click at [120, 452] on icon at bounding box center [124, 447] width 12 height 12
click at [65, 422] on link "Settings" at bounding box center [78, 419] width 116 height 25
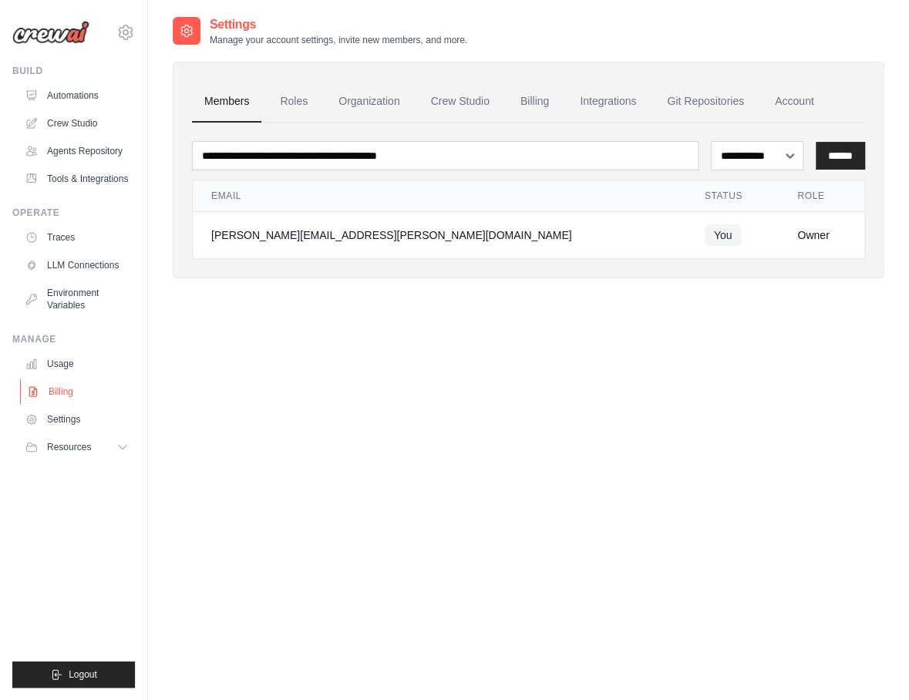
click at [62, 389] on link "Billing" at bounding box center [78, 391] width 116 height 25
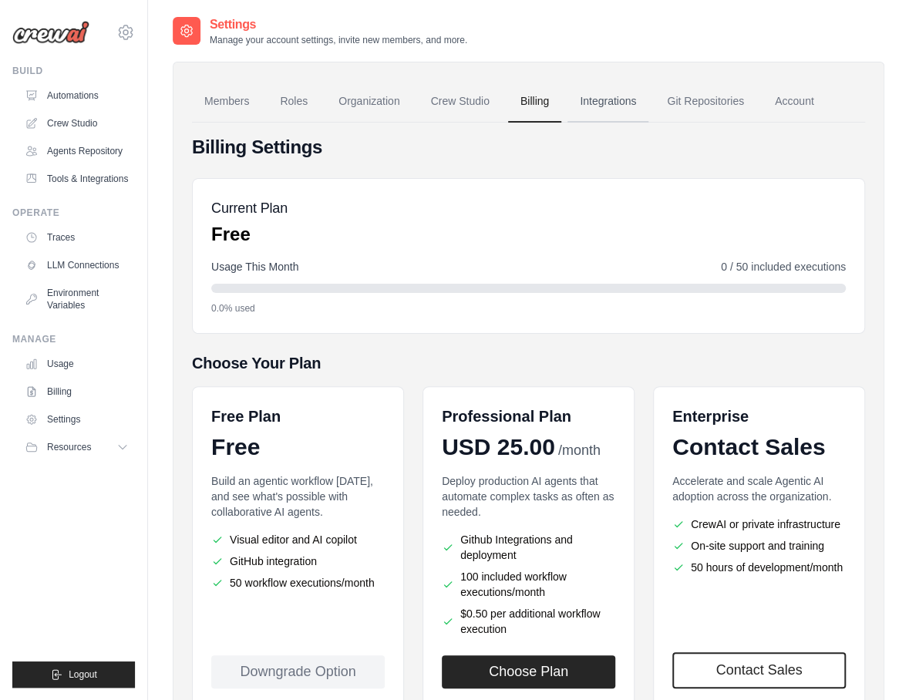
click at [602, 95] on link "Integrations" at bounding box center [607, 102] width 81 height 42
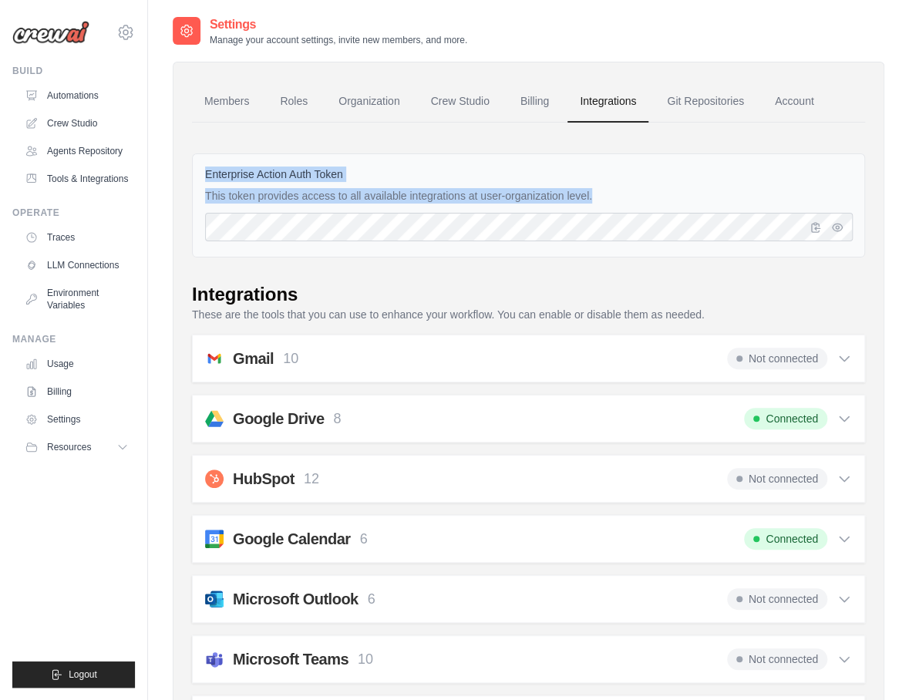
click at [572, 221] on div "Enterprise Action Auth Token This token provides access to all available integr…" at bounding box center [528, 205] width 673 height 104
copy div "Enterprise Action Auth Token This token provides access to all available integr…"
click at [93, 176] on font "Tools & Integrations" at bounding box center [89, 179] width 81 height 12
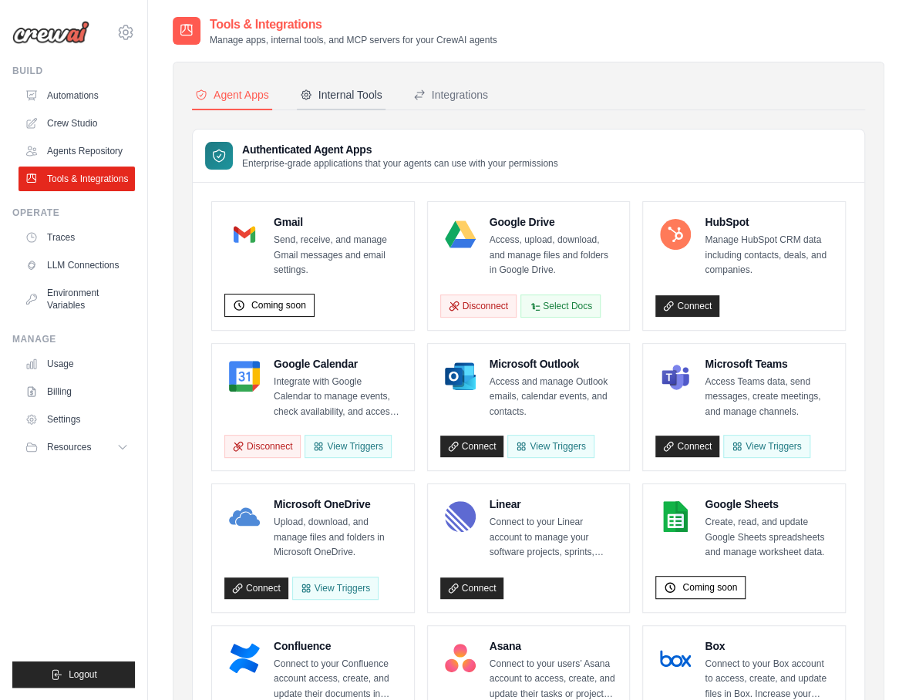
click at [338, 91] on div "Internal Tools" at bounding box center [341, 94] width 82 height 15
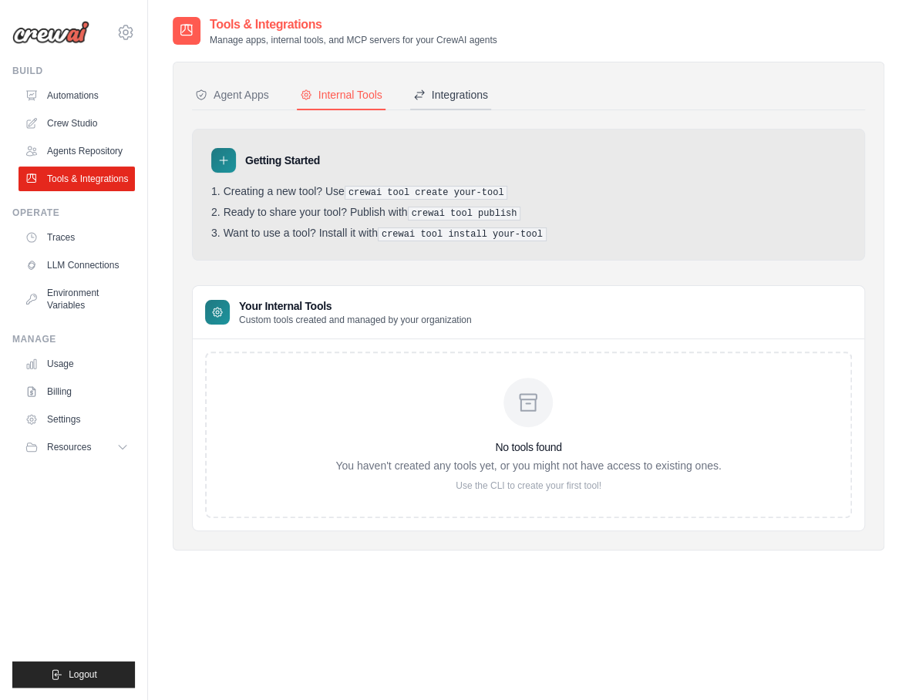
click at [473, 90] on div "Integrations" at bounding box center [450, 94] width 75 height 15
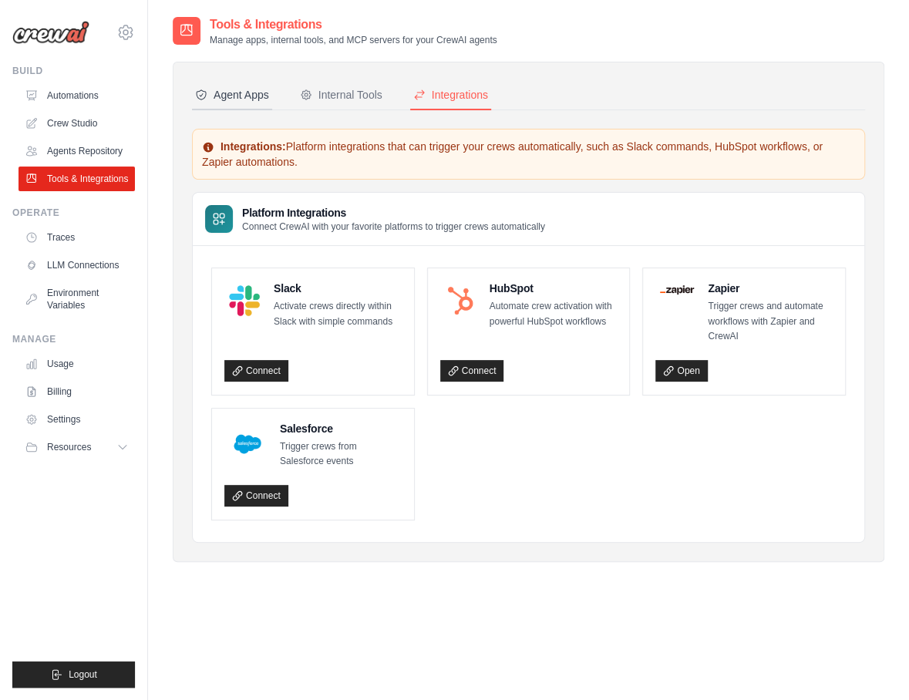
click at [247, 98] on div "Agent Apps" at bounding box center [232, 94] width 74 height 15
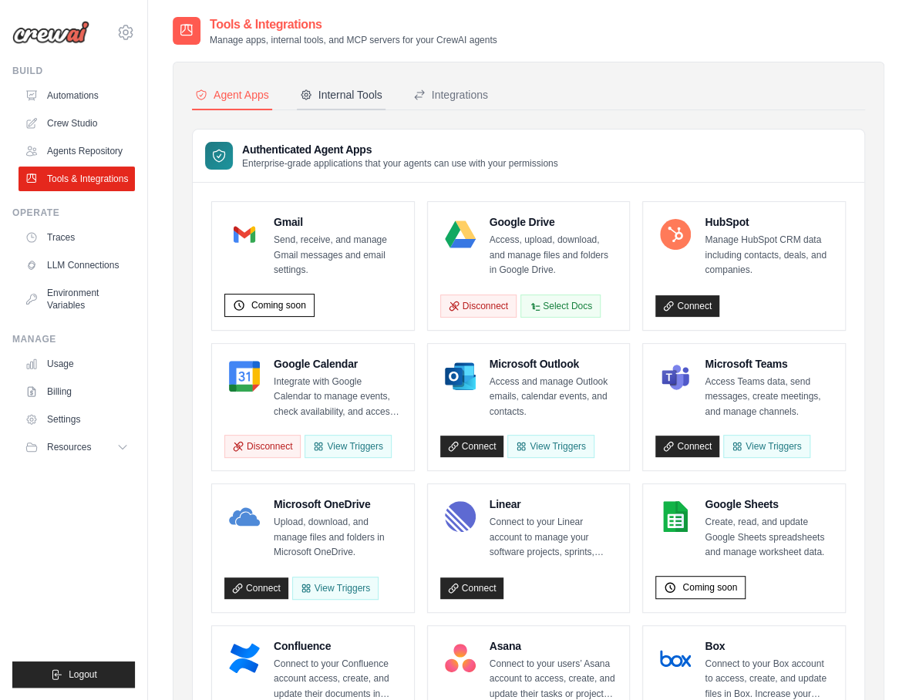
click at [341, 91] on div "Internal Tools" at bounding box center [341, 94] width 82 height 15
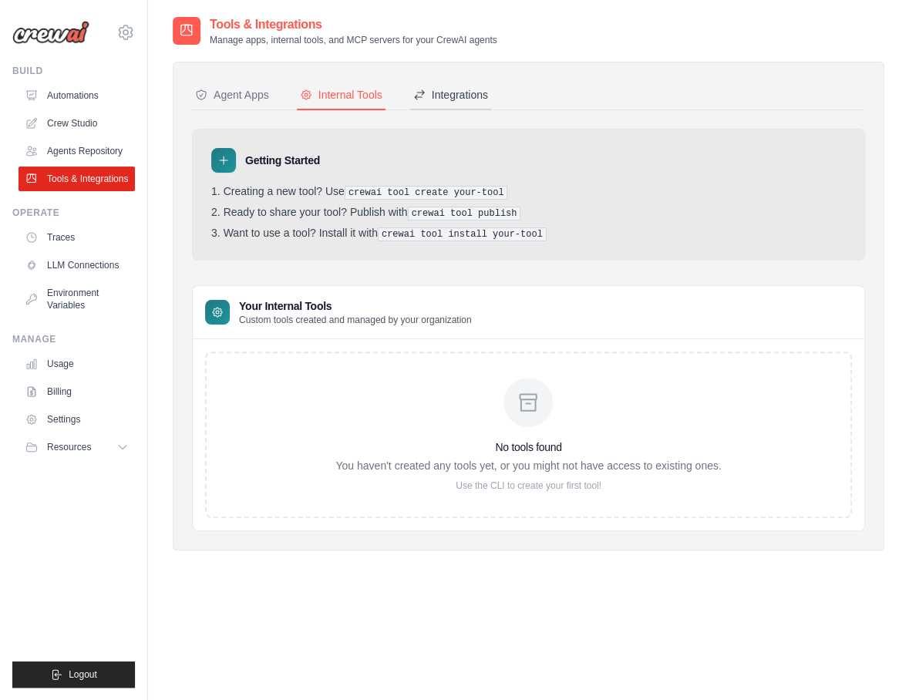
click at [457, 89] on div "Integrations" at bounding box center [450, 94] width 75 height 15
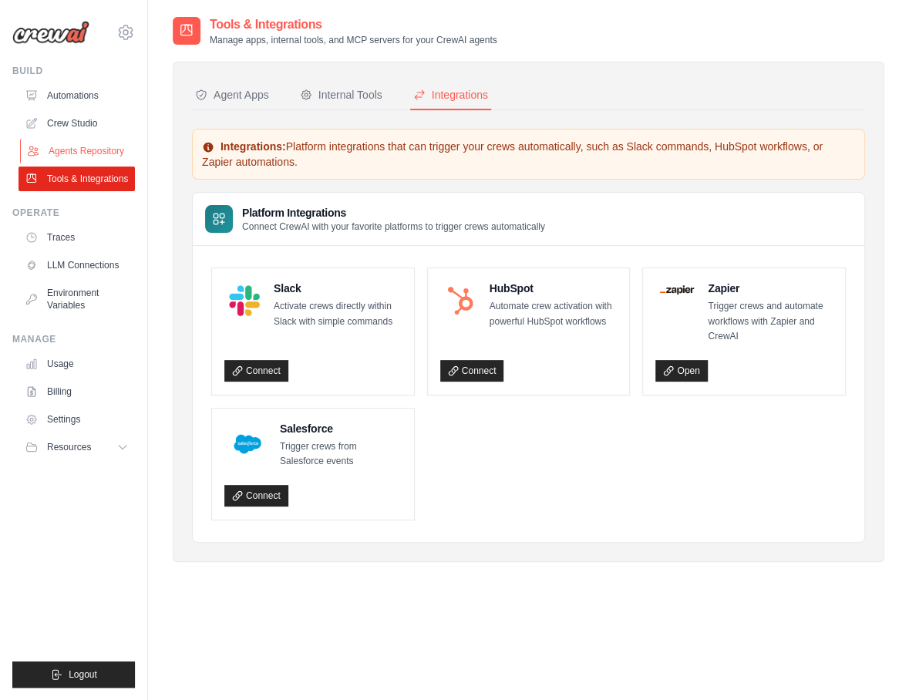
click at [91, 150] on link "Agents Repository" at bounding box center [78, 151] width 116 height 25
